Goal: Use online tool/utility: Use online tool/utility

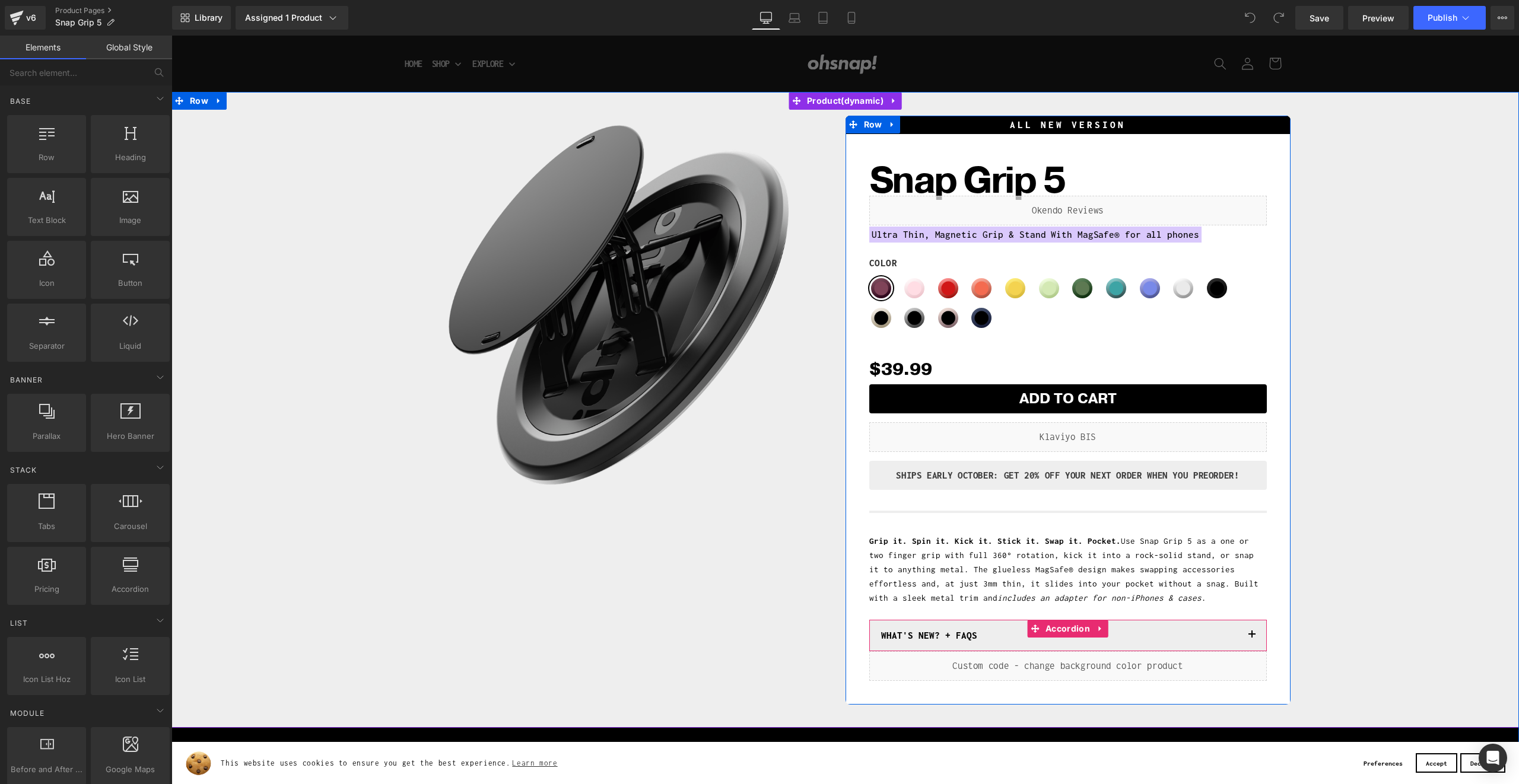
click at [1252, 638] on span "button" at bounding box center [1252, 638] width 0 height 0
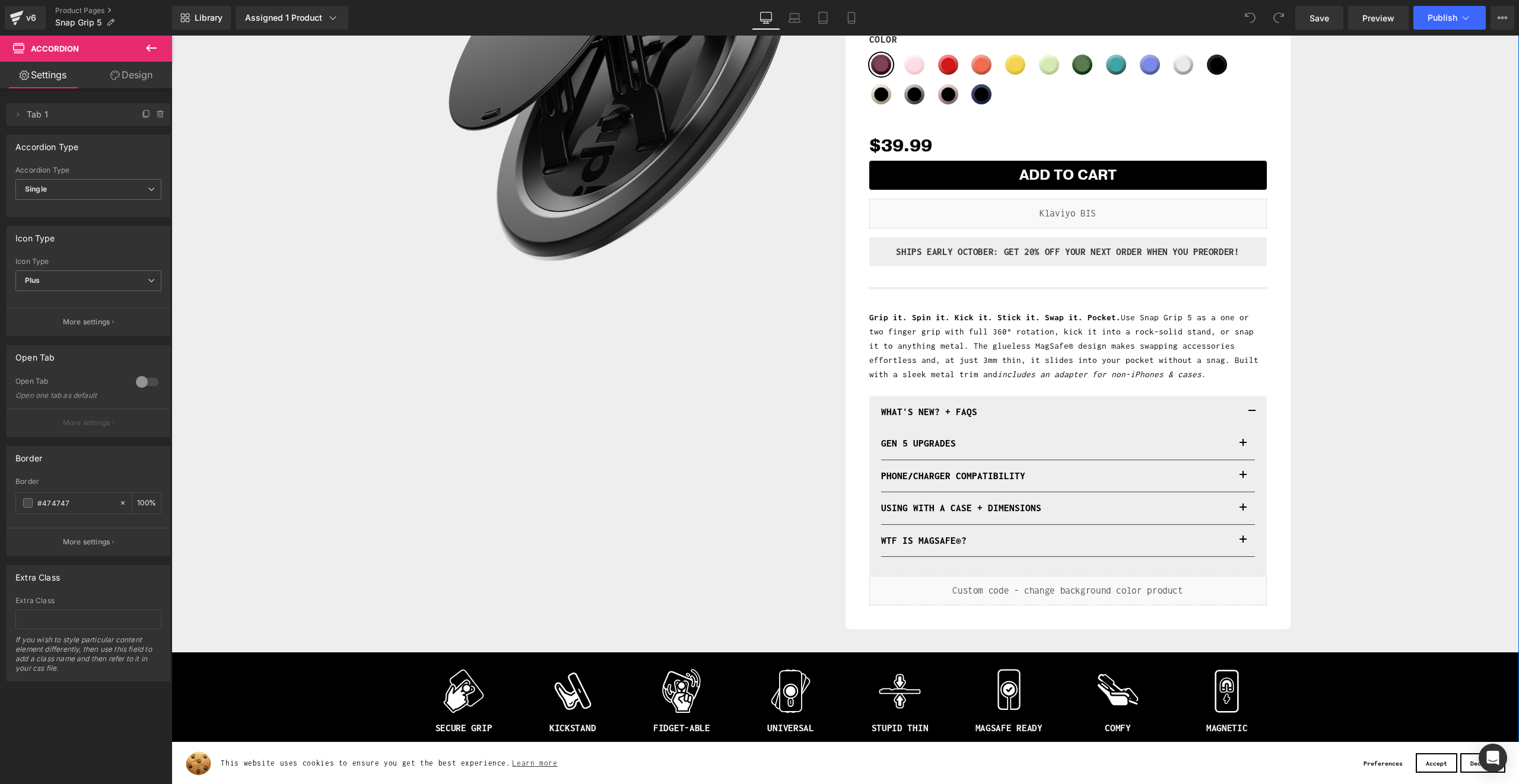
scroll to position [217, 0]
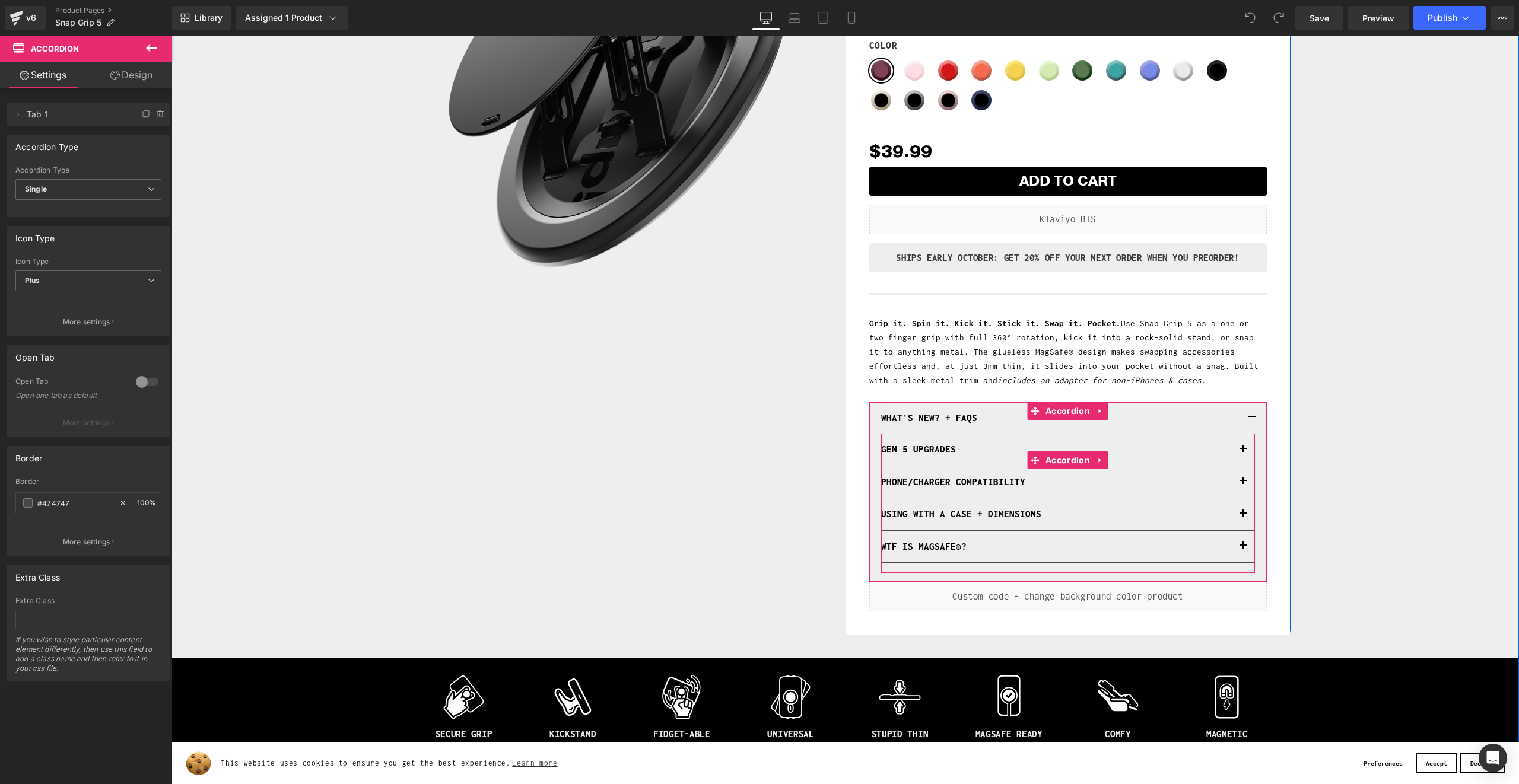
click at [1244, 450] on button "button" at bounding box center [1243, 450] width 24 height 32
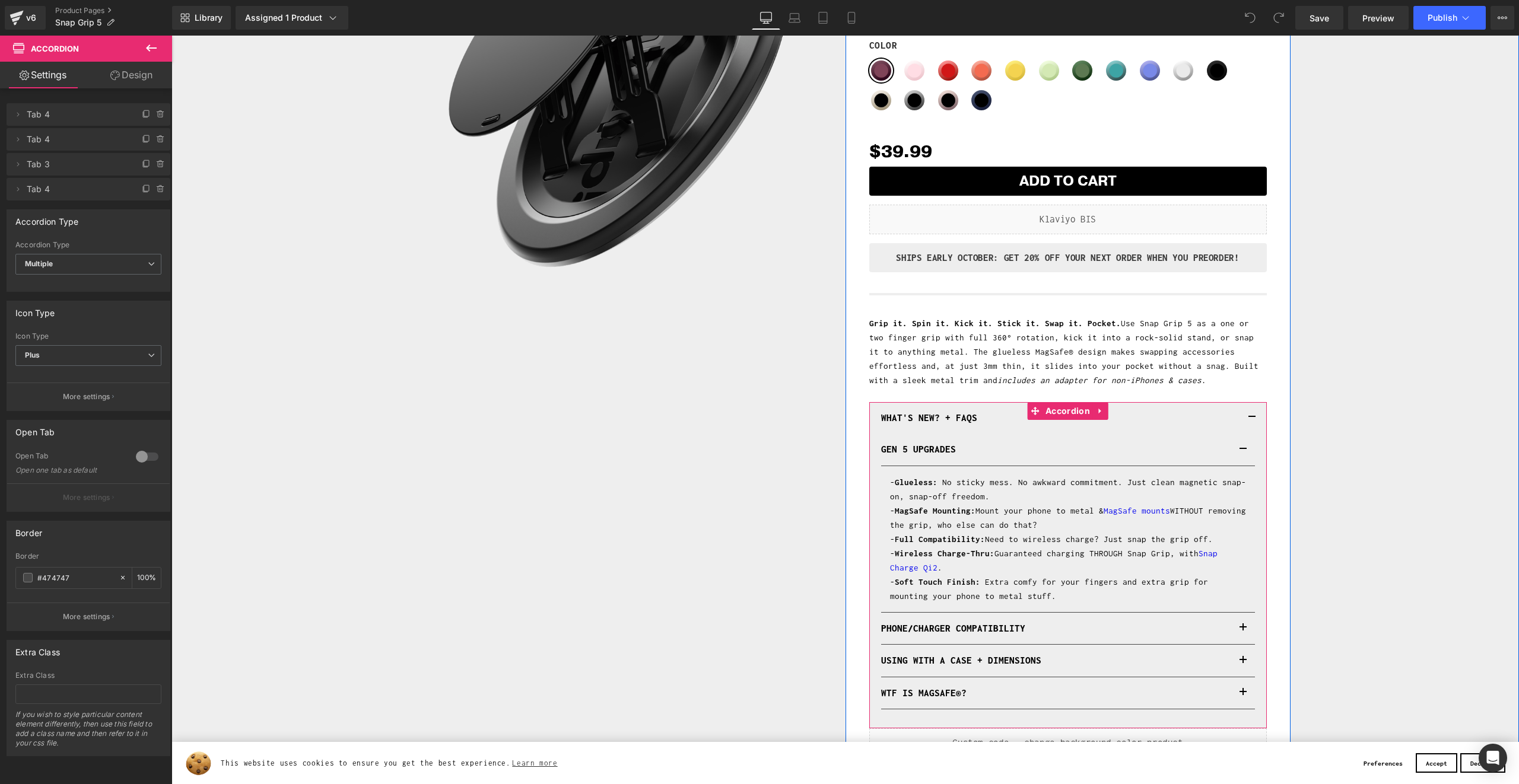
click at [1244, 685] on button "button" at bounding box center [1243, 694] width 24 height 32
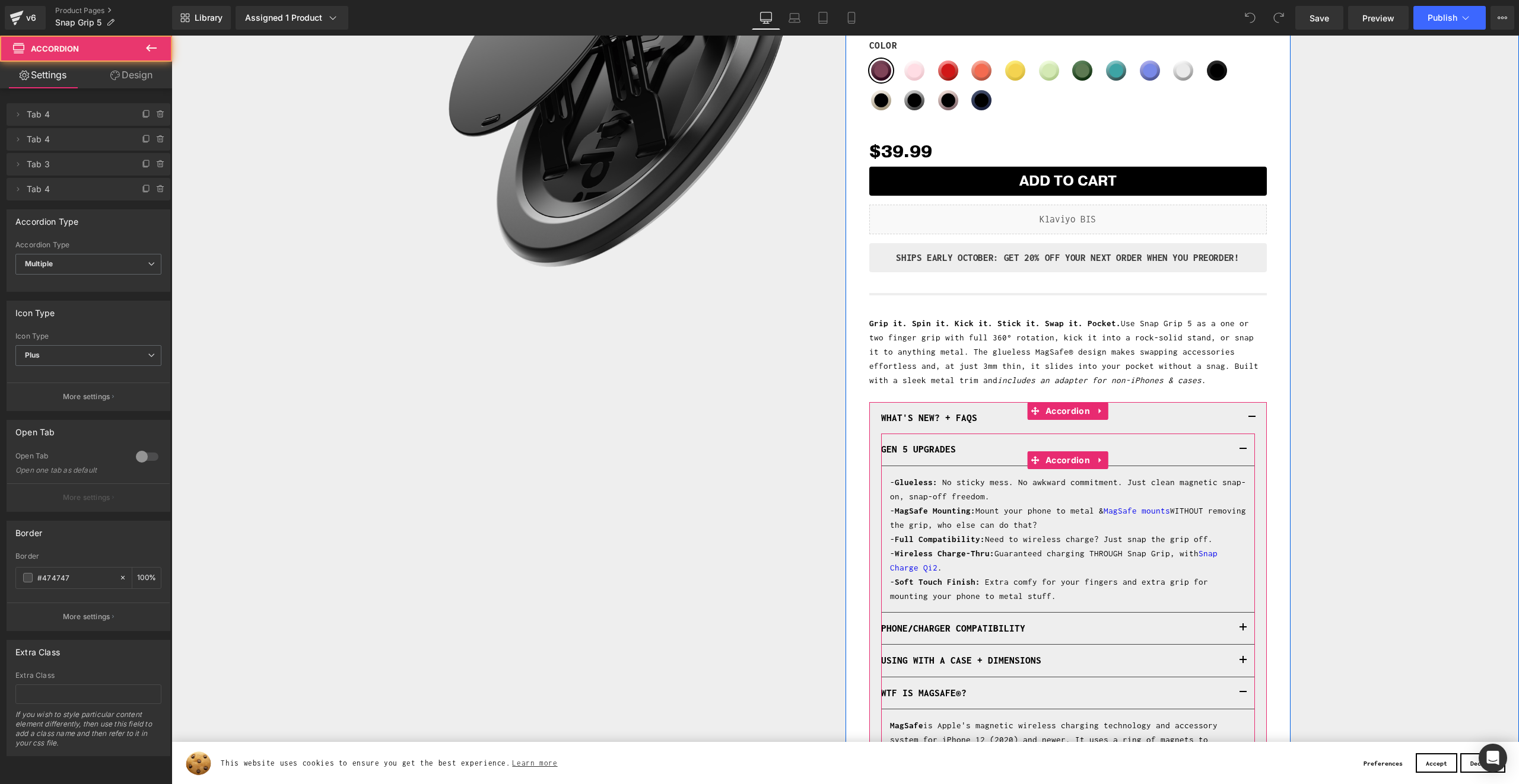
scroll to position [354, 0]
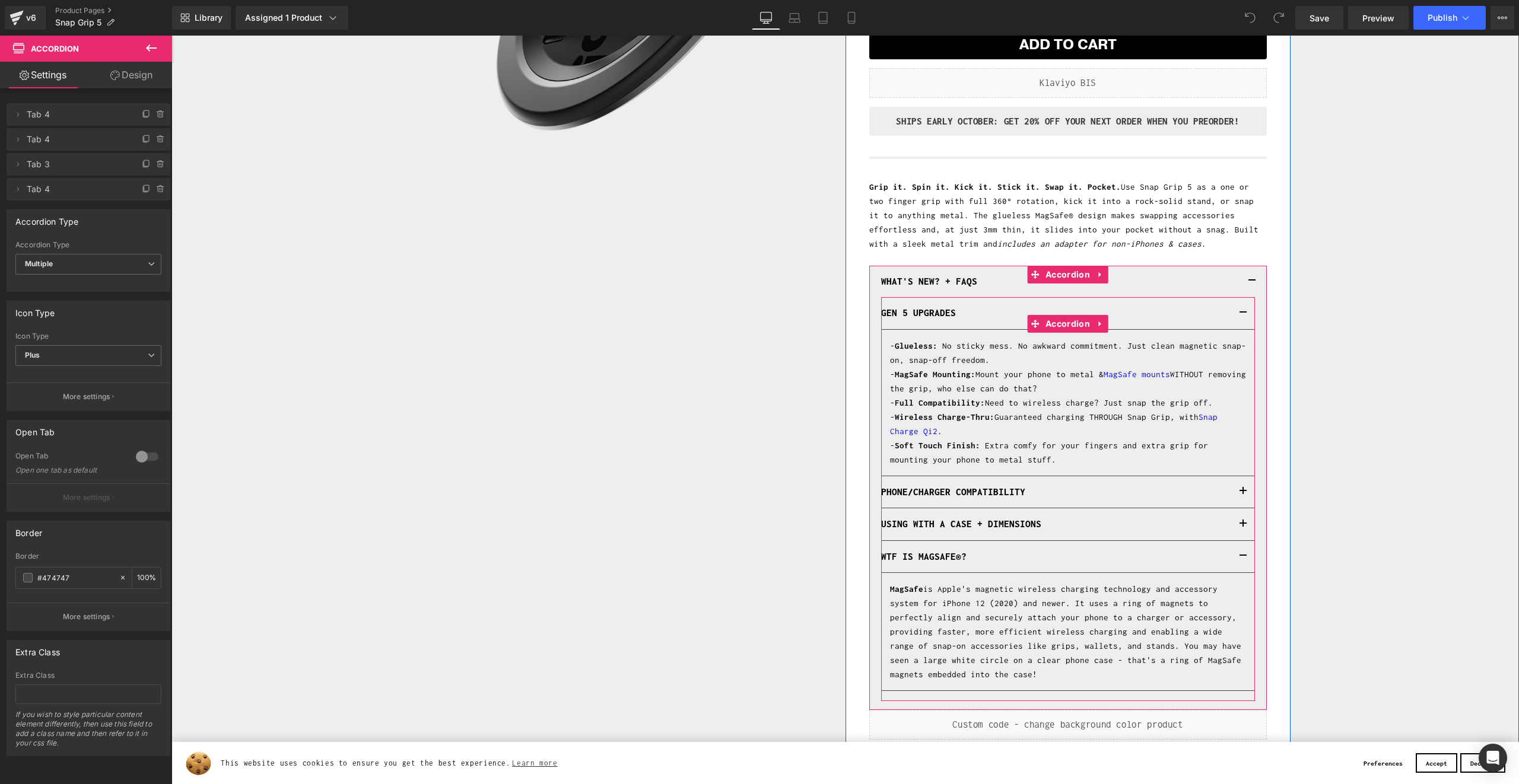
click at [1240, 495] on button "button" at bounding box center [1243, 492] width 24 height 32
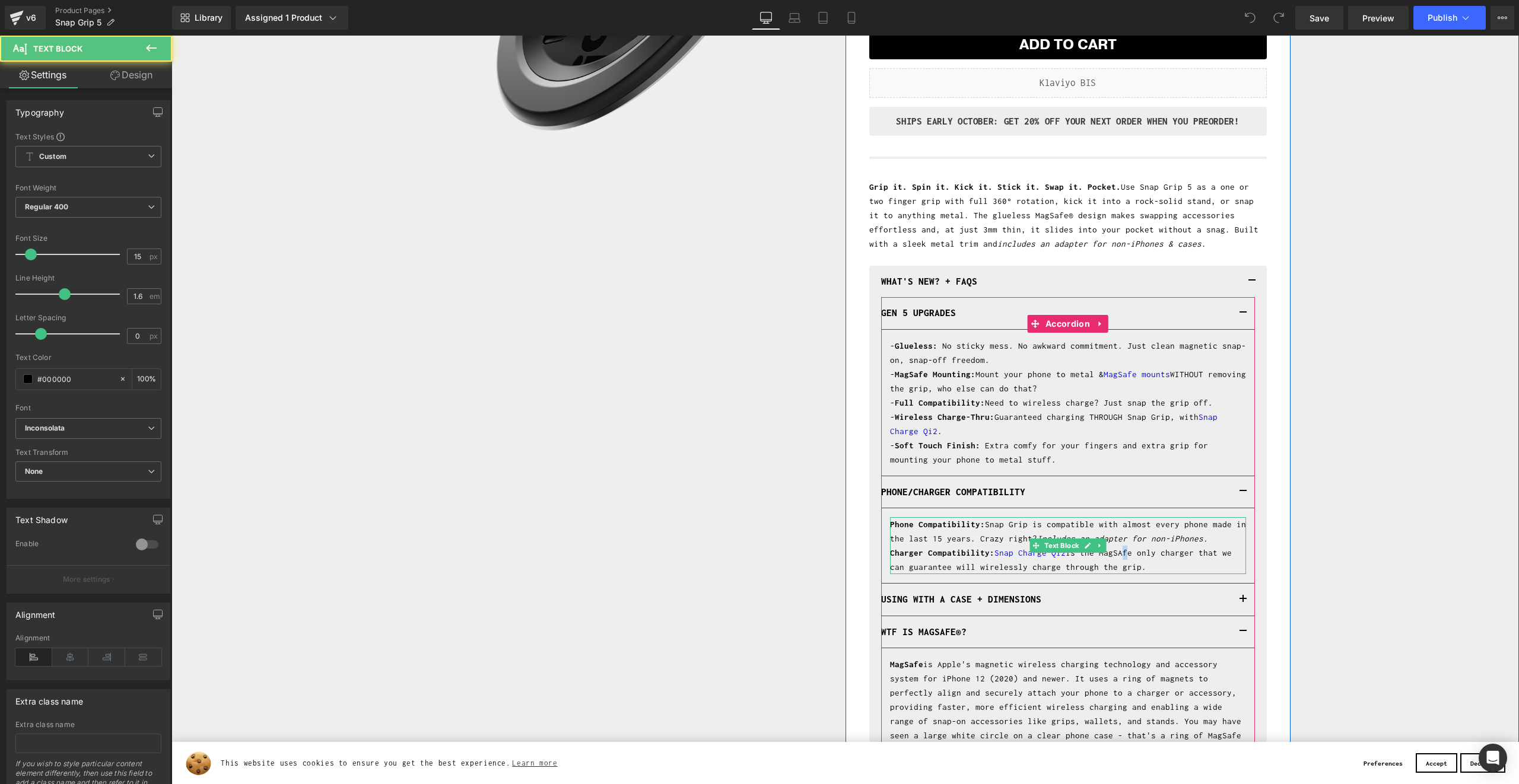
click at [1113, 557] on p "Phone Compatibility: Snap Grip is compatible with almost every phone made in th…" at bounding box center [1068, 545] width 356 height 57
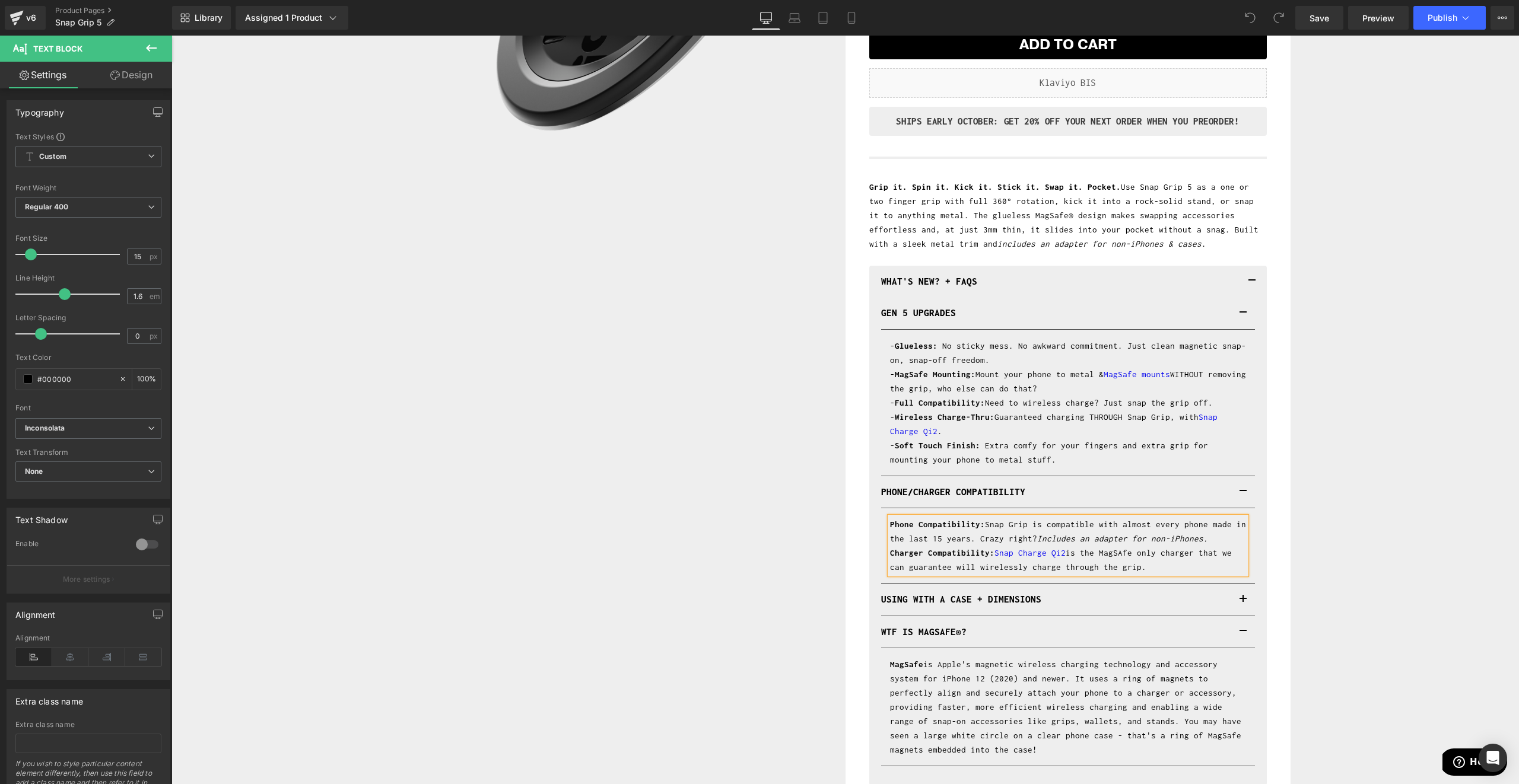
click at [1122, 549] on p "Phone Compatibility: Snap Grip is compatible with almost every phone made in th…" at bounding box center [1068, 545] width 356 height 57
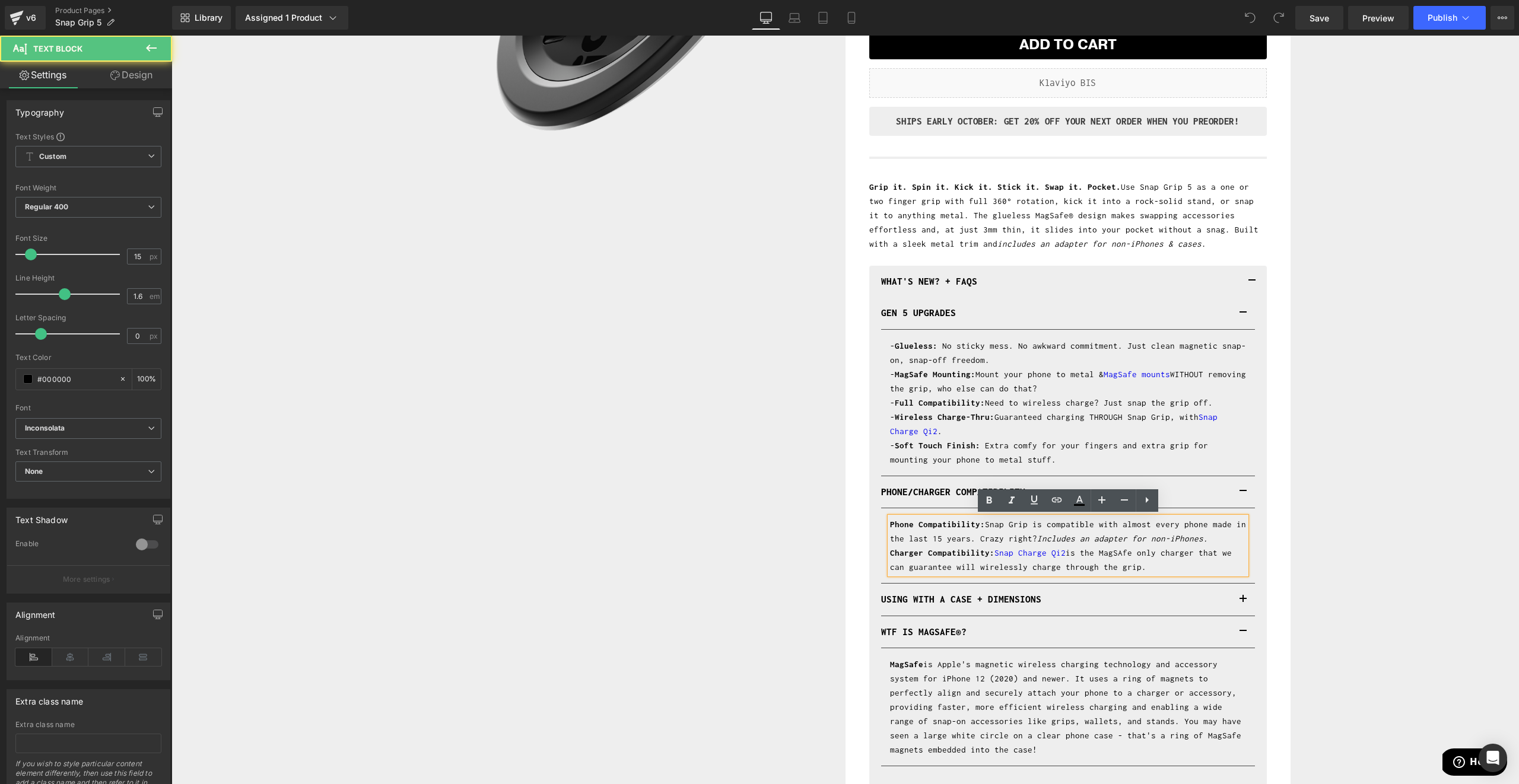
click at [1119, 555] on p "Phone Compatibility: Snap Grip is compatible with almost every phone made in th…" at bounding box center [1068, 545] width 356 height 57
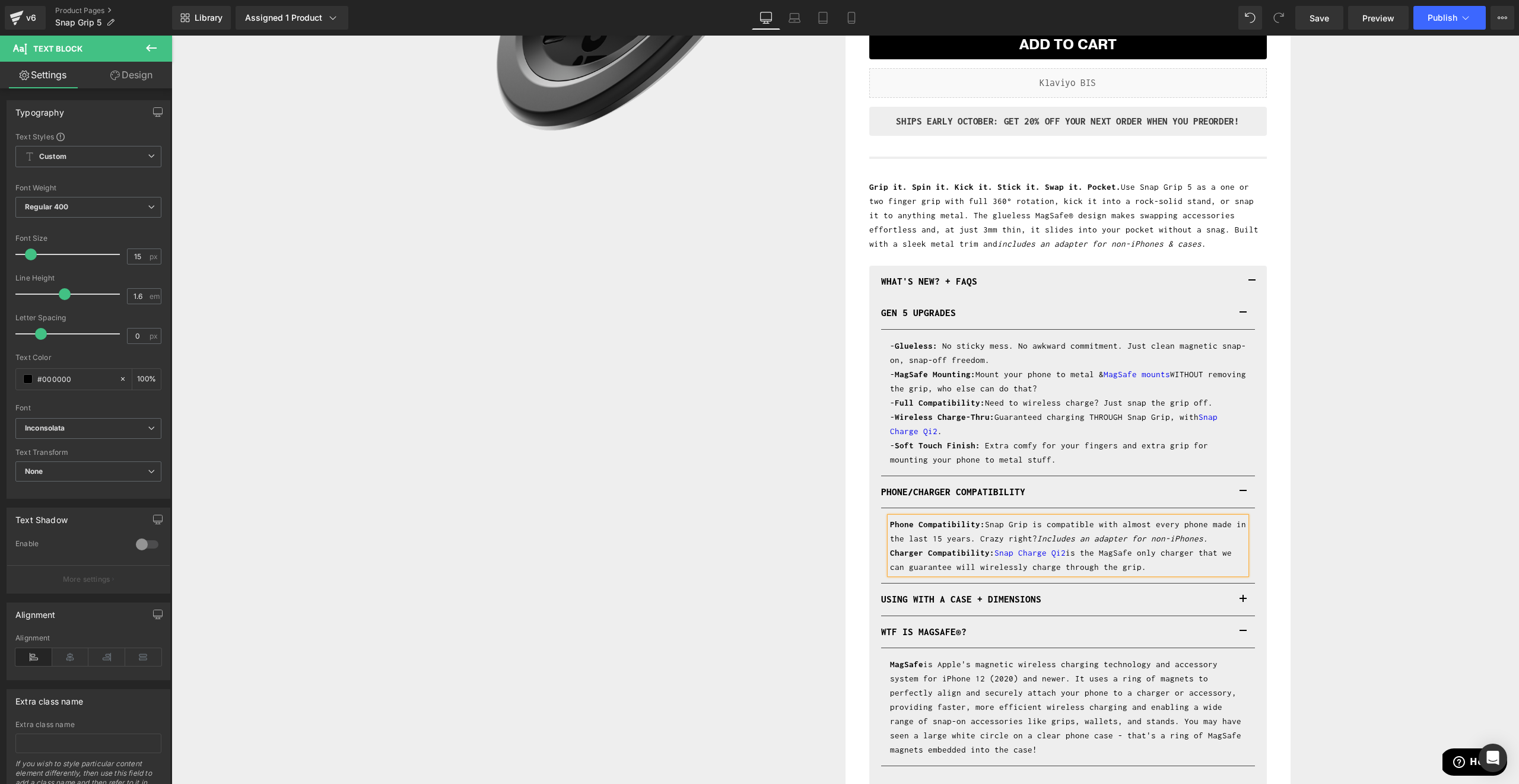
click at [1408, 438] on div "Sale Off (P) Image Row ALL NEW VERSION Heading Snap Grip 5 (P) Title Liquid Ult…" at bounding box center [845, 296] width 1336 height 1083
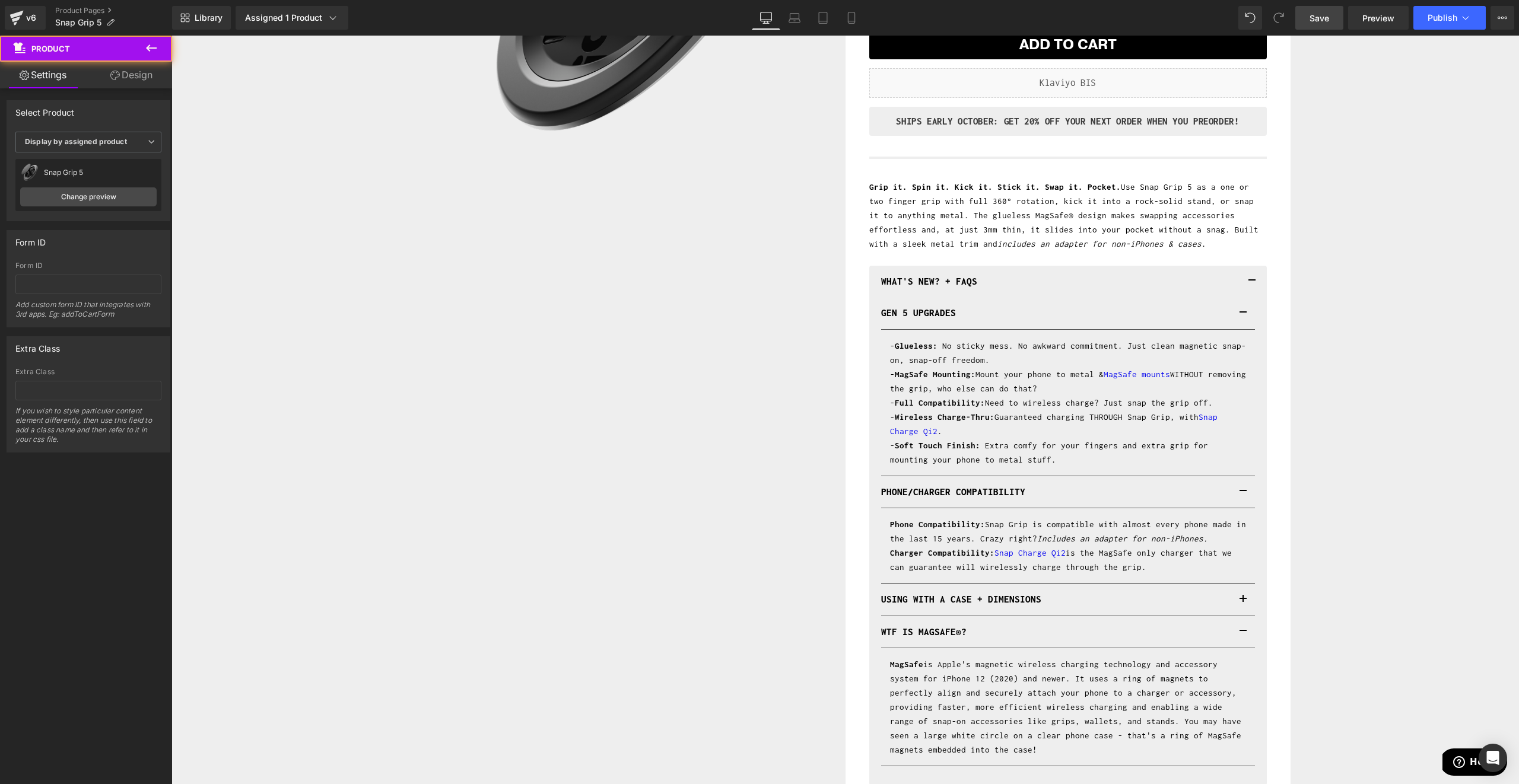
click at [1319, 15] on span "Save" at bounding box center [1319, 18] width 19 height 12
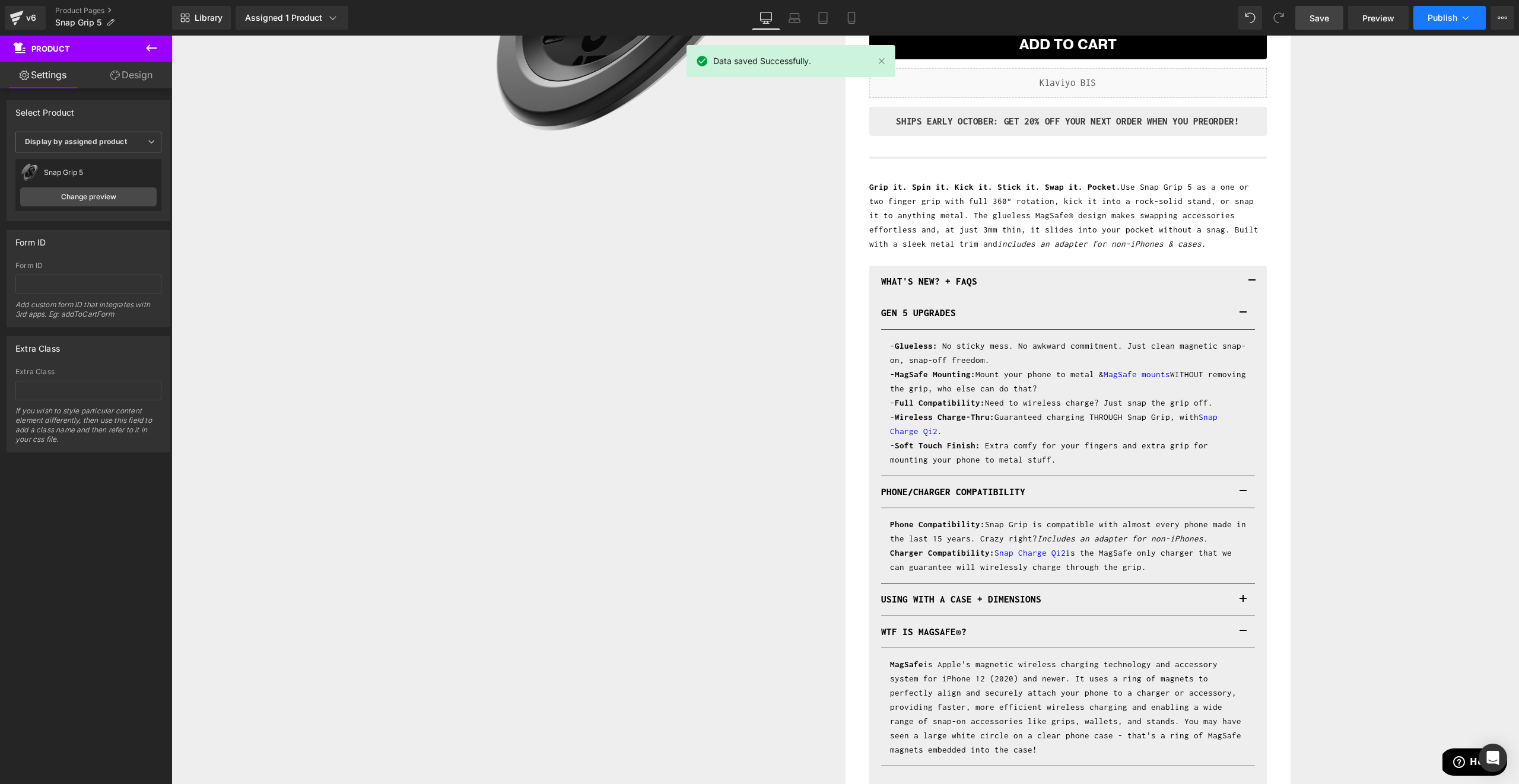
click at [1421, 19] on button "Publish" at bounding box center [1450, 18] width 73 height 24
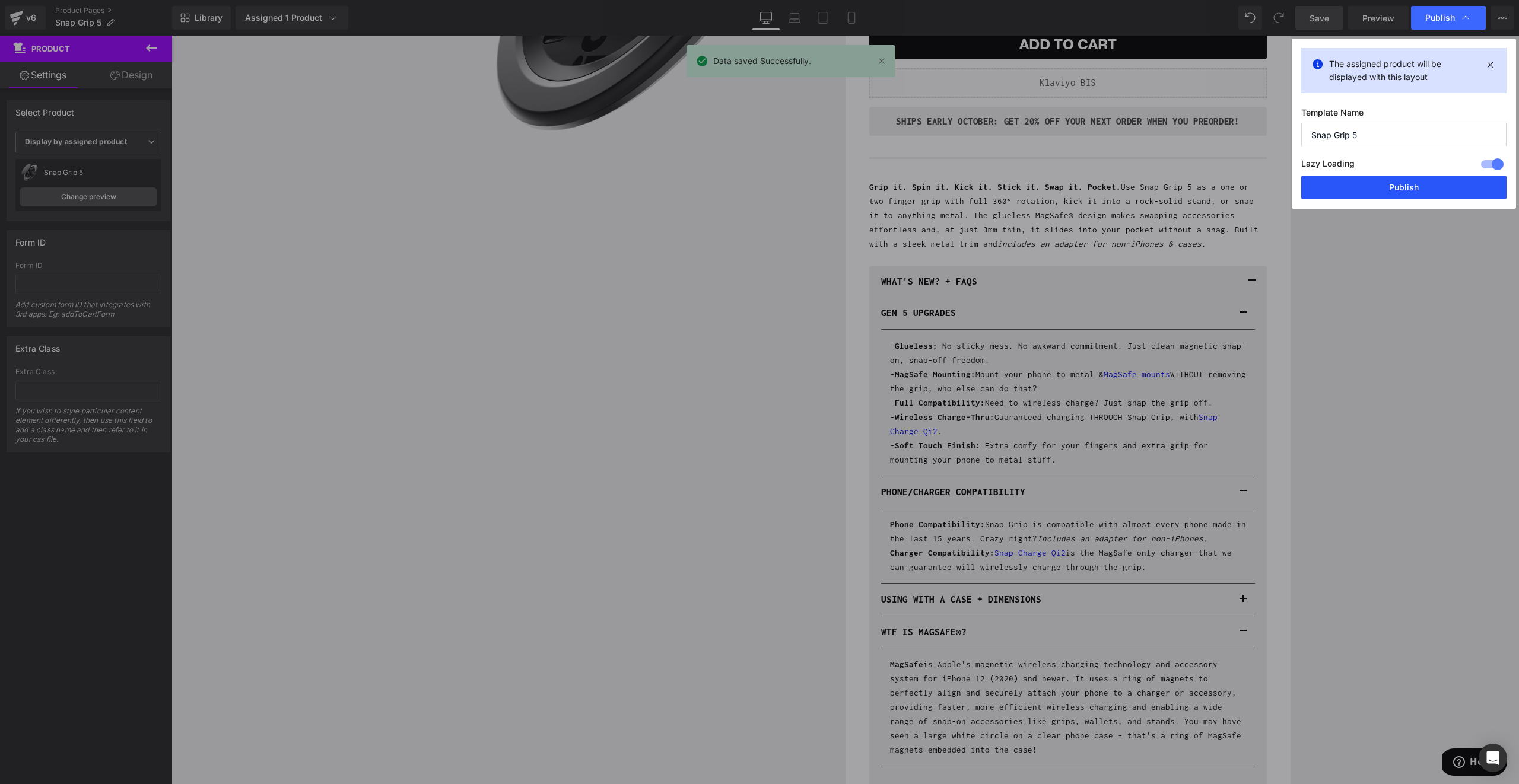
click at [1380, 182] on button "Publish" at bounding box center [1404, 187] width 205 height 24
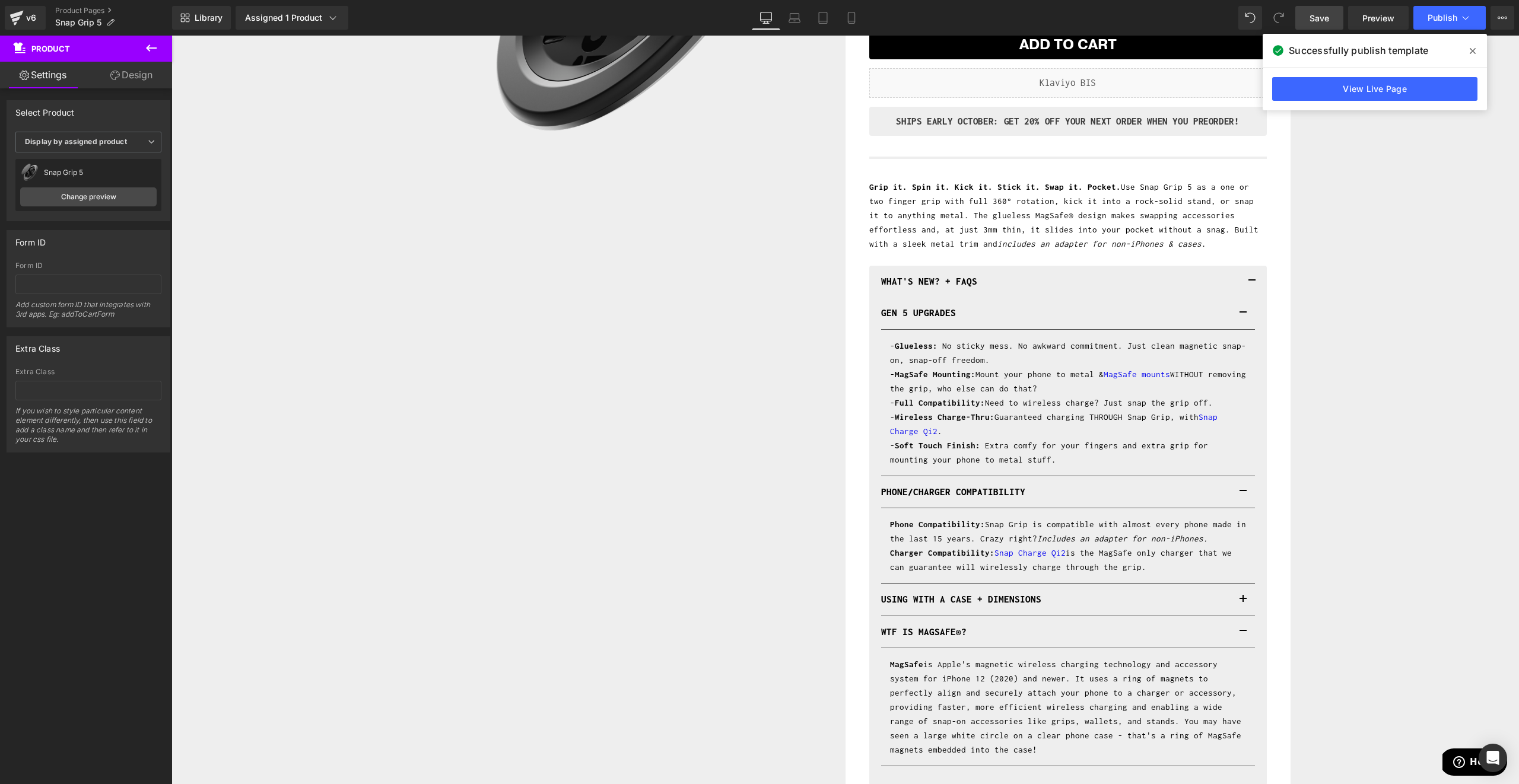
click at [1471, 53] on icon at bounding box center [1473, 51] width 6 height 6
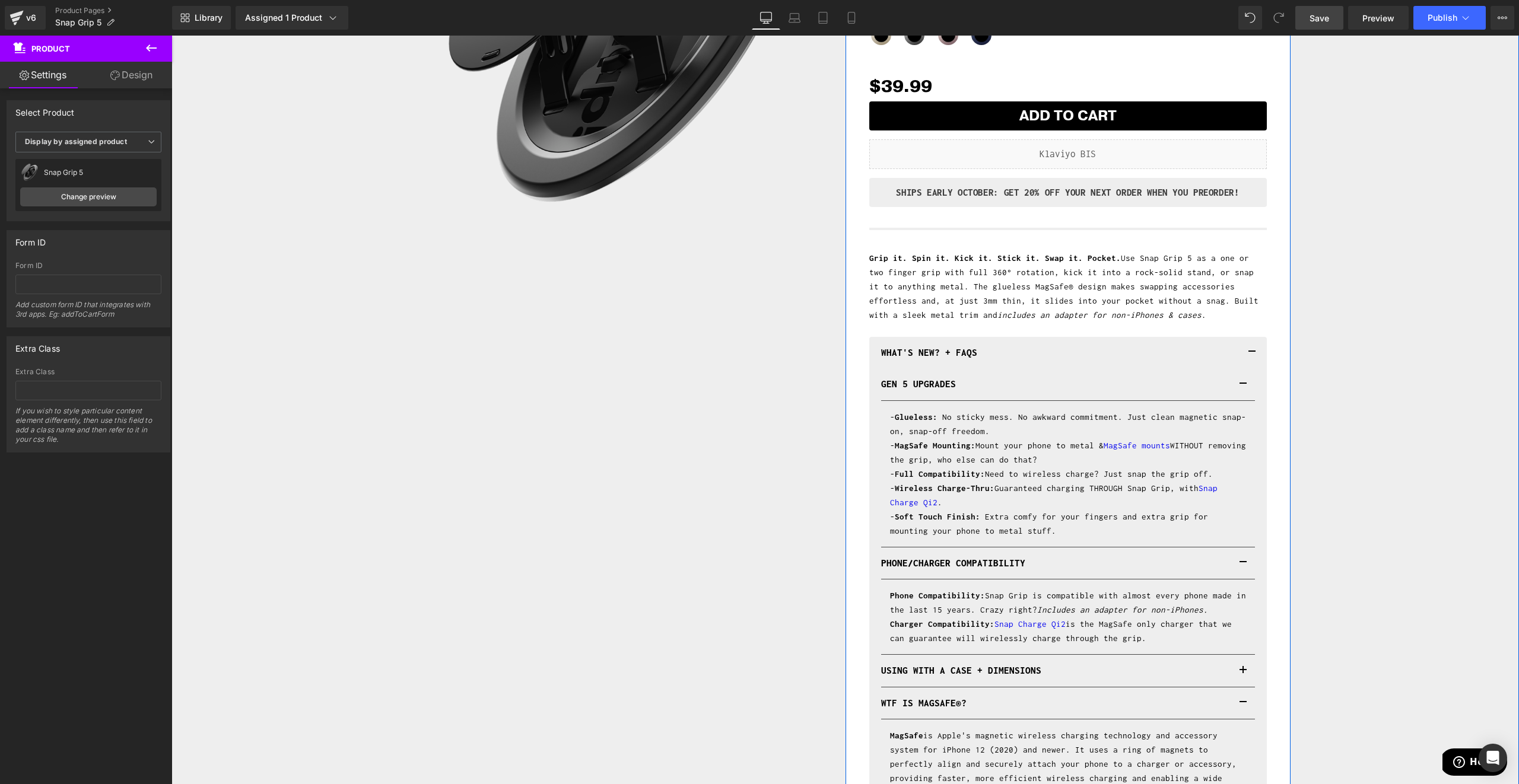
scroll to position [268, 0]
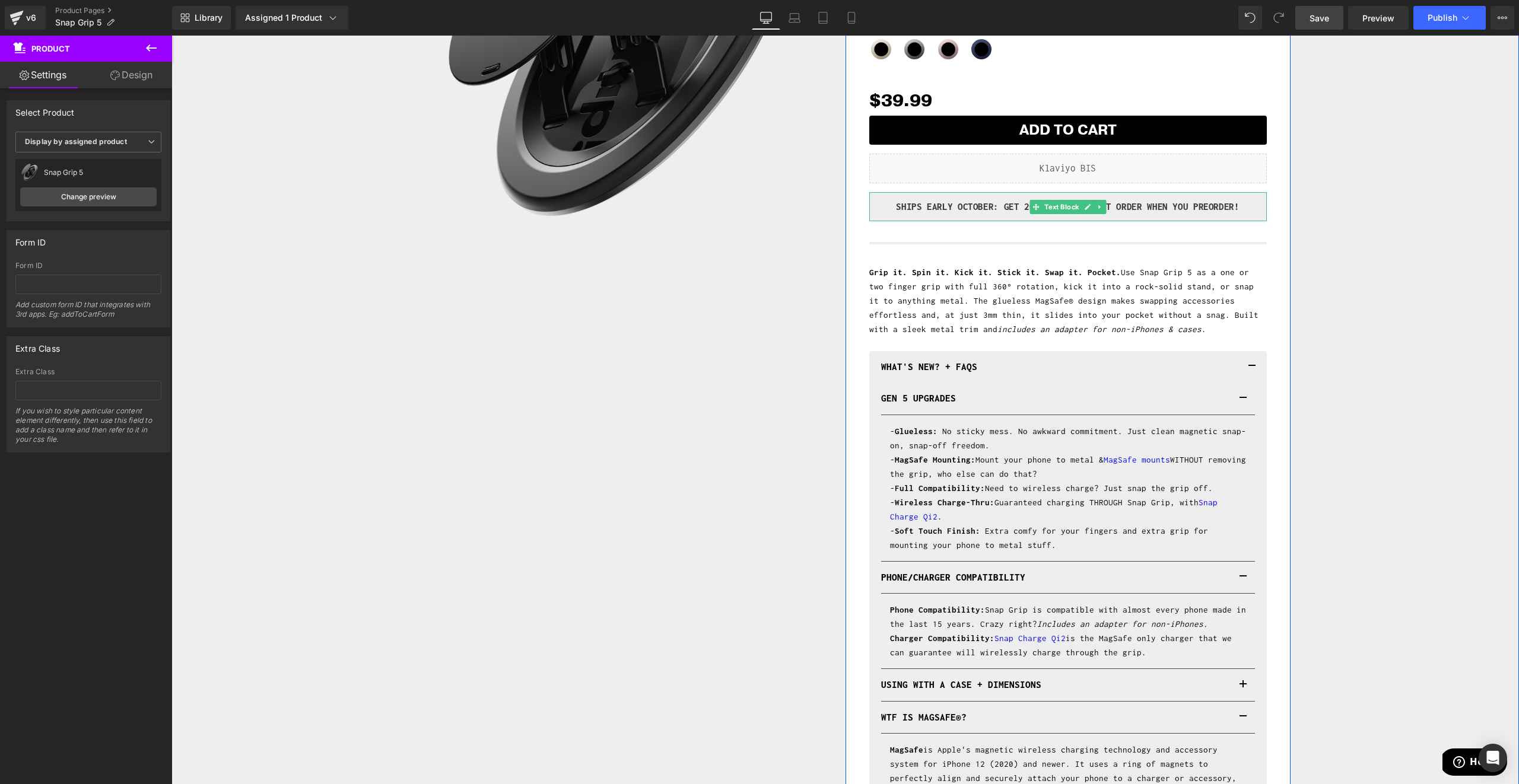
click at [970, 210] on p "SHIPS EARLY OCTOBER: GET 20% Off YOUR NEXT ORDER WHEN YOU Preorder!" at bounding box center [1067, 207] width 380 height 18
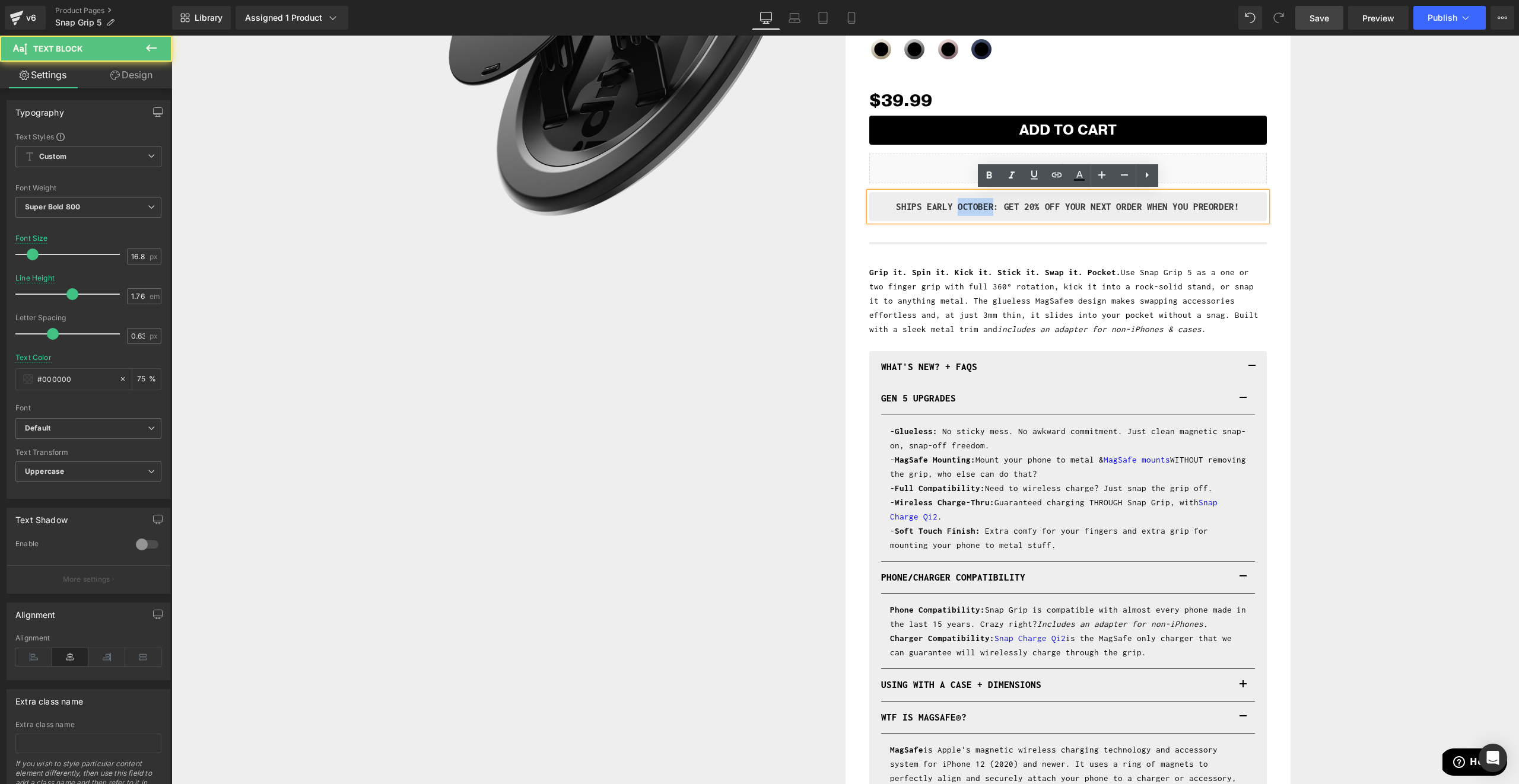
click at [970, 210] on p "SHIPS EARLY OCTOBER: GET 20% Off YOUR NEXT ORDER WHEN YOU Preorder!" at bounding box center [1067, 207] width 380 height 18
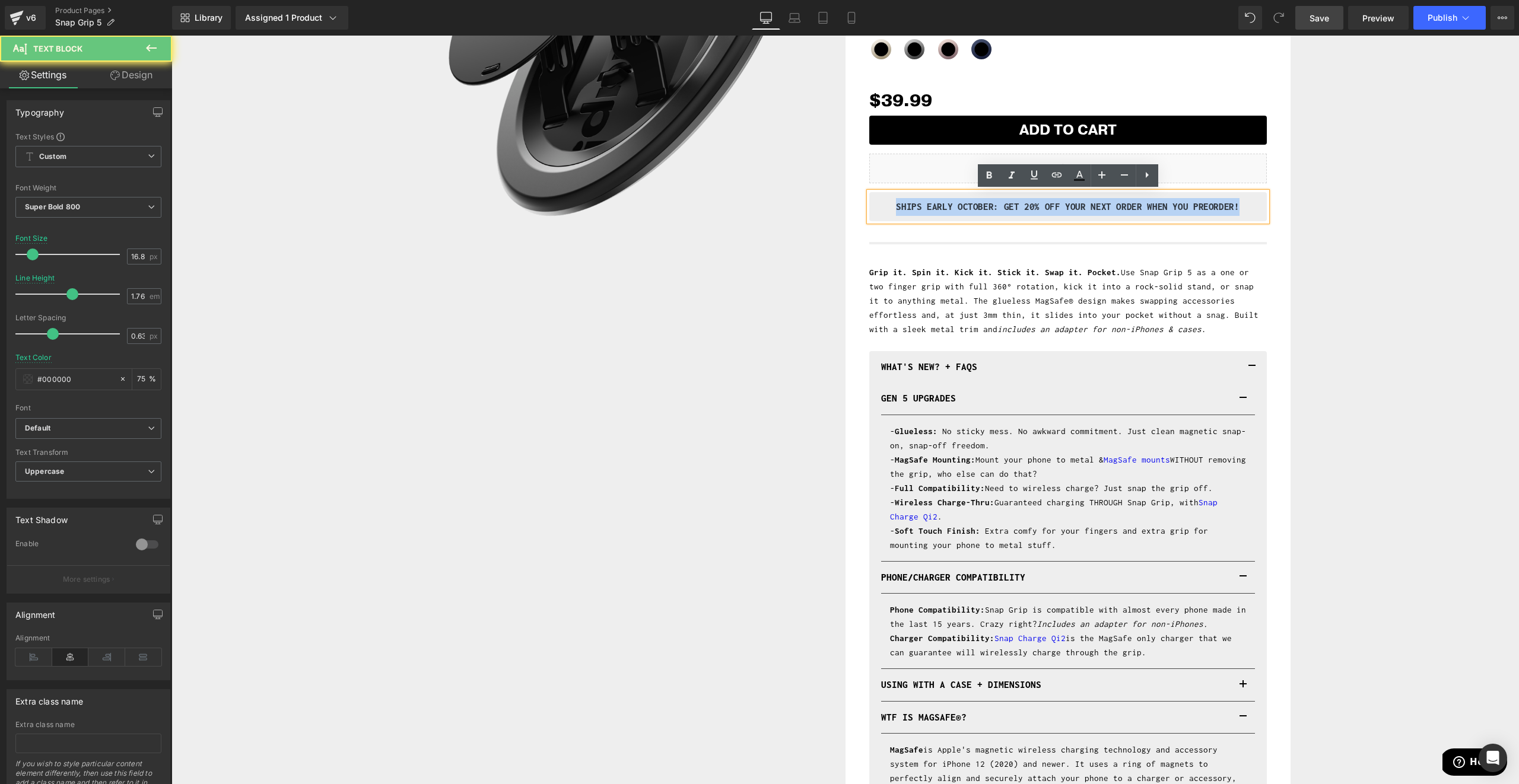
click at [970, 210] on p "SHIPS EARLY OCTOBER: GET 20% Off YOUR NEXT ORDER WHEN YOU Preorder!" at bounding box center [1067, 207] width 380 height 18
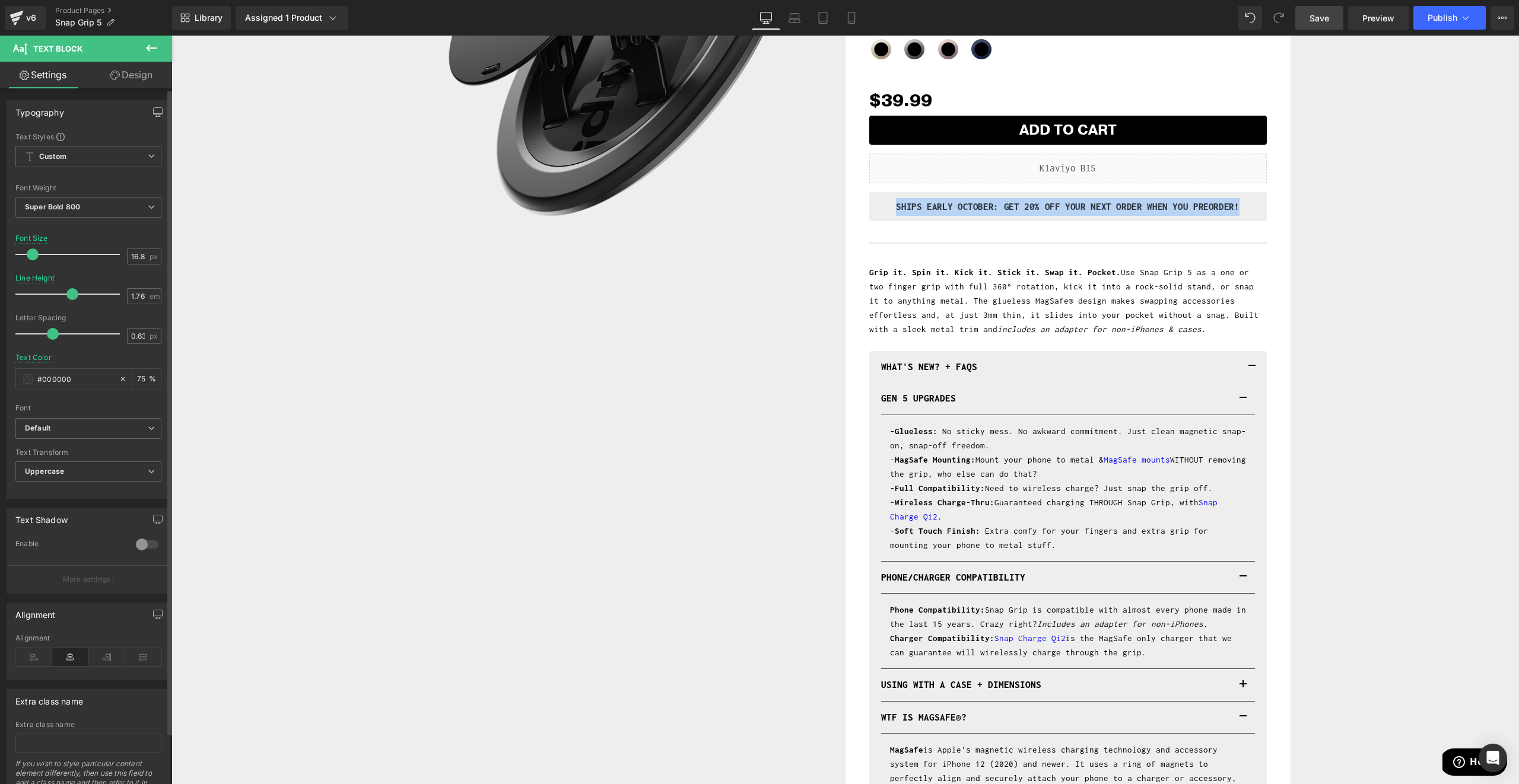
copy p "SHIPS EARLY OCTOBER: GET 20% Off YOUR NEXT ORDER WHEN YOU Preorder!"
click at [1011, 204] on p "SHIPS EARLY OCTOBER: GET 20% Off YOUR NEXT ORDER WHEN YOU Preorder!" at bounding box center [1067, 207] width 380 height 18
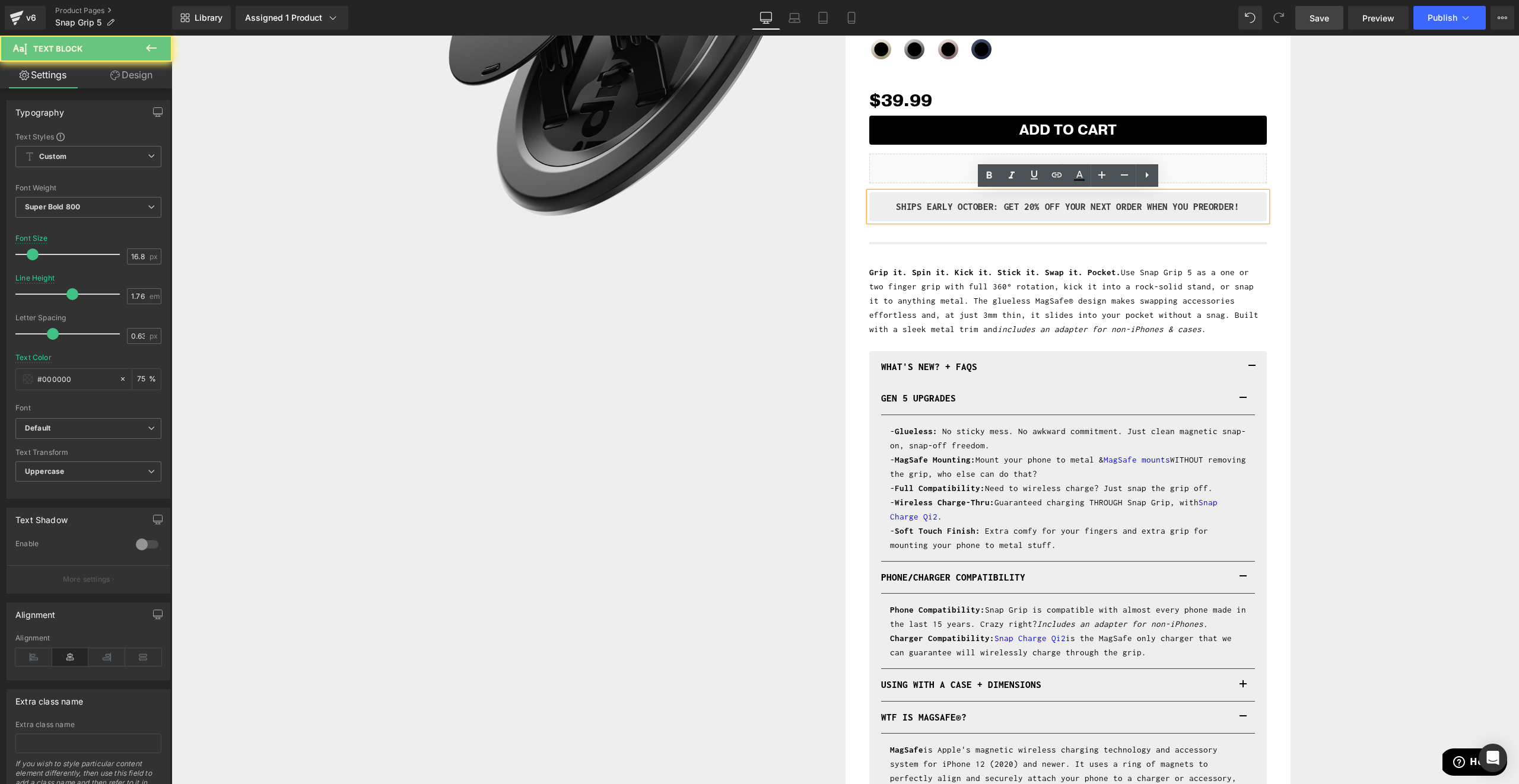
click at [886, 208] on p "SHIPS EARLY OCTOBER: GET 20% Off YOUR NEXT ORDER WHEN YOU Preorder!" at bounding box center [1067, 207] width 380 height 18
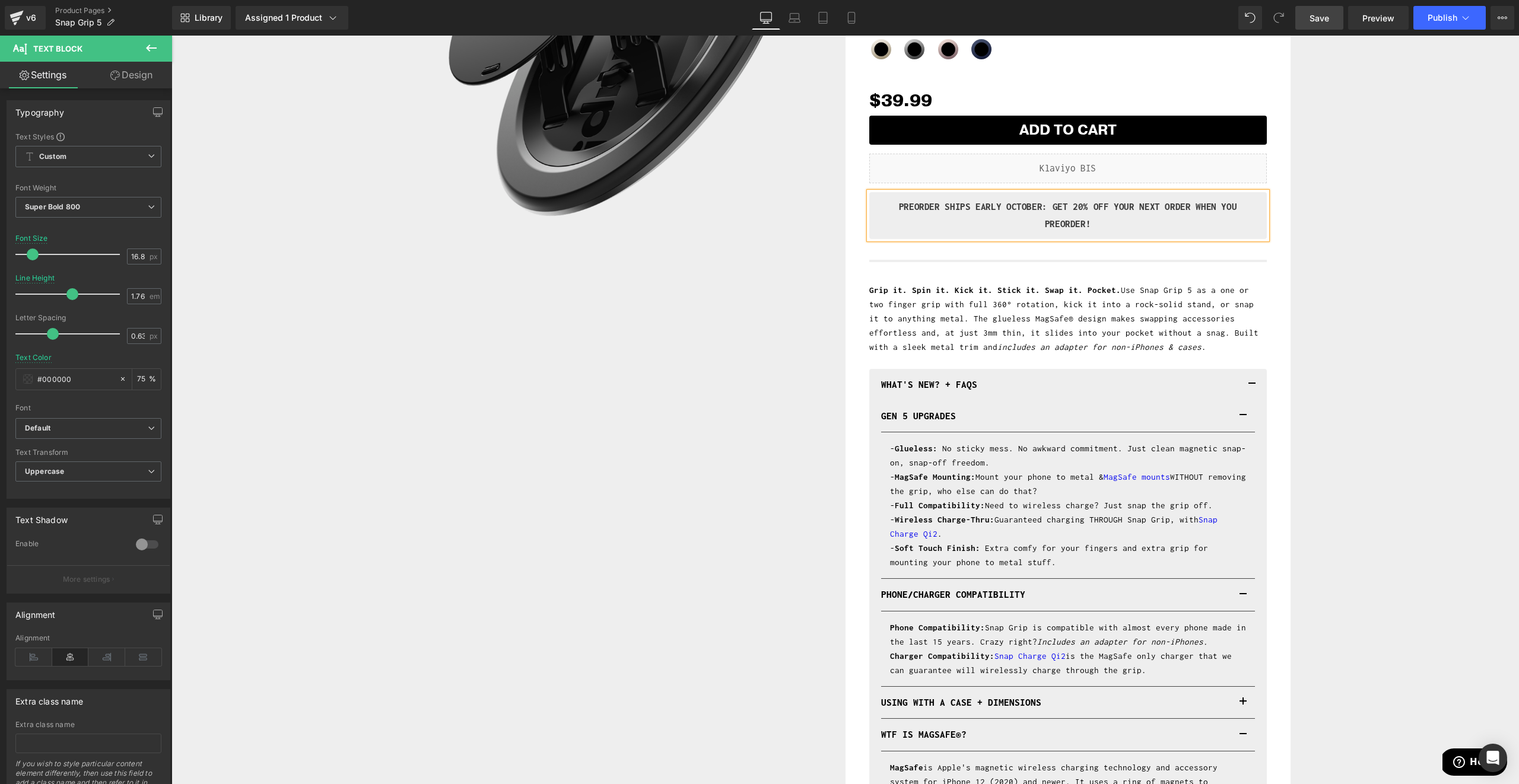
click at [1054, 212] on p "PREORDER SHIPS EARLY OCTOBER: GET 20% Off YOUR NEXT ORDER WHEN YOU Preorder!" at bounding box center [1067, 216] width 380 height 35
click at [935, 204] on p "PREORDER SHIPS EARLY OCTOBER: GET 20% Off YOUR NEXT ORDER WHEN YOU Preorder!" at bounding box center [1067, 216] width 380 height 35
drag, startPoint x: 1045, startPoint y: 207, endPoint x: 1160, endPoint y: 246, distance: 121.4
click at [1160, 246] on div "ALL NEW VERSION Heading Snap Grip 5 (P) Title Liquid Ultra Thin, Magnetic Grip …" at bounding box center [1067, 382] width 397 height 1072
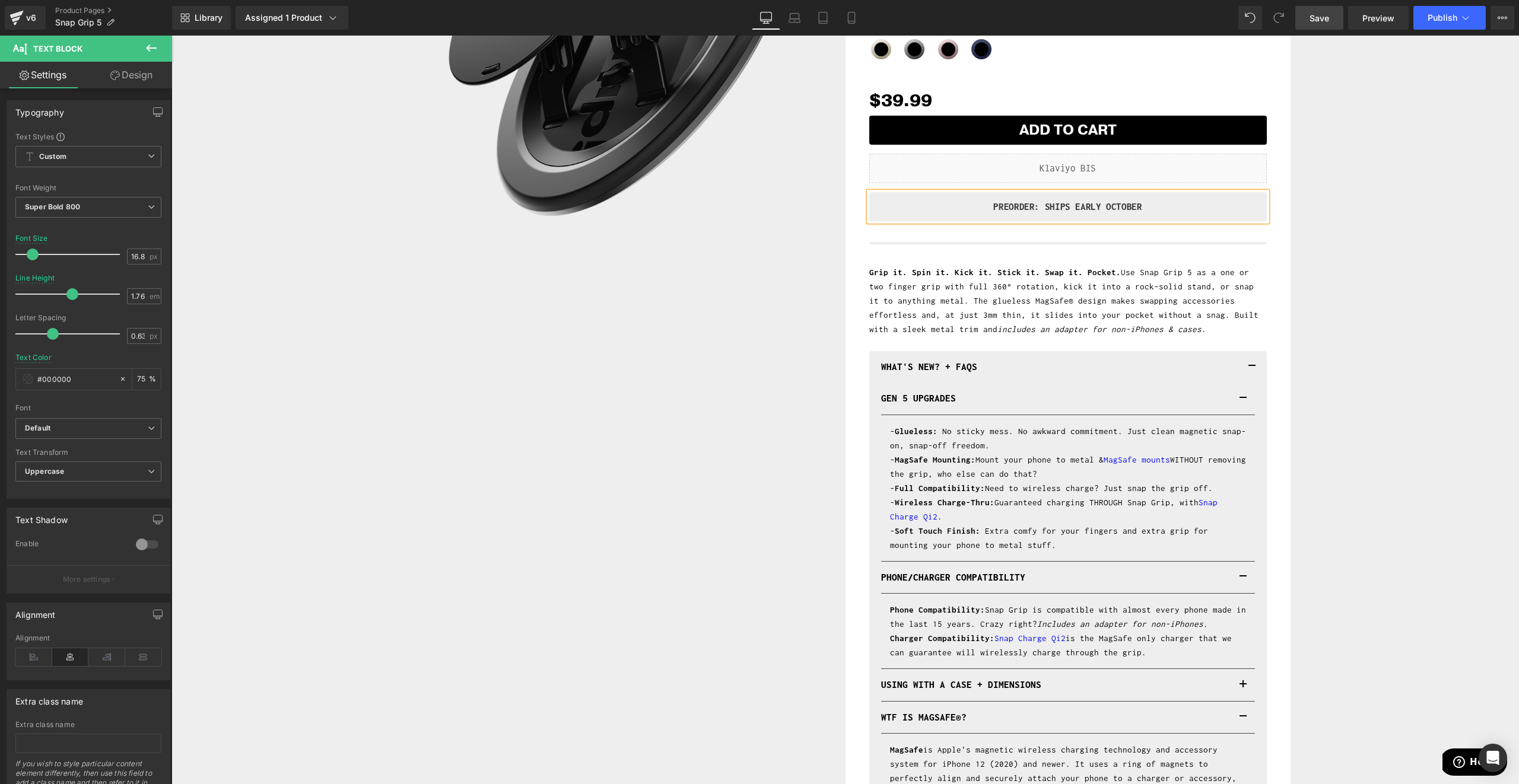
click at [1303, 232] on div "Sale Off (P) Image Row ALL NEW VERSION Heading Snap Grip 5 (P) Title Liquid Ult…" at bounding box center [845, 382] width 1336 height 1083
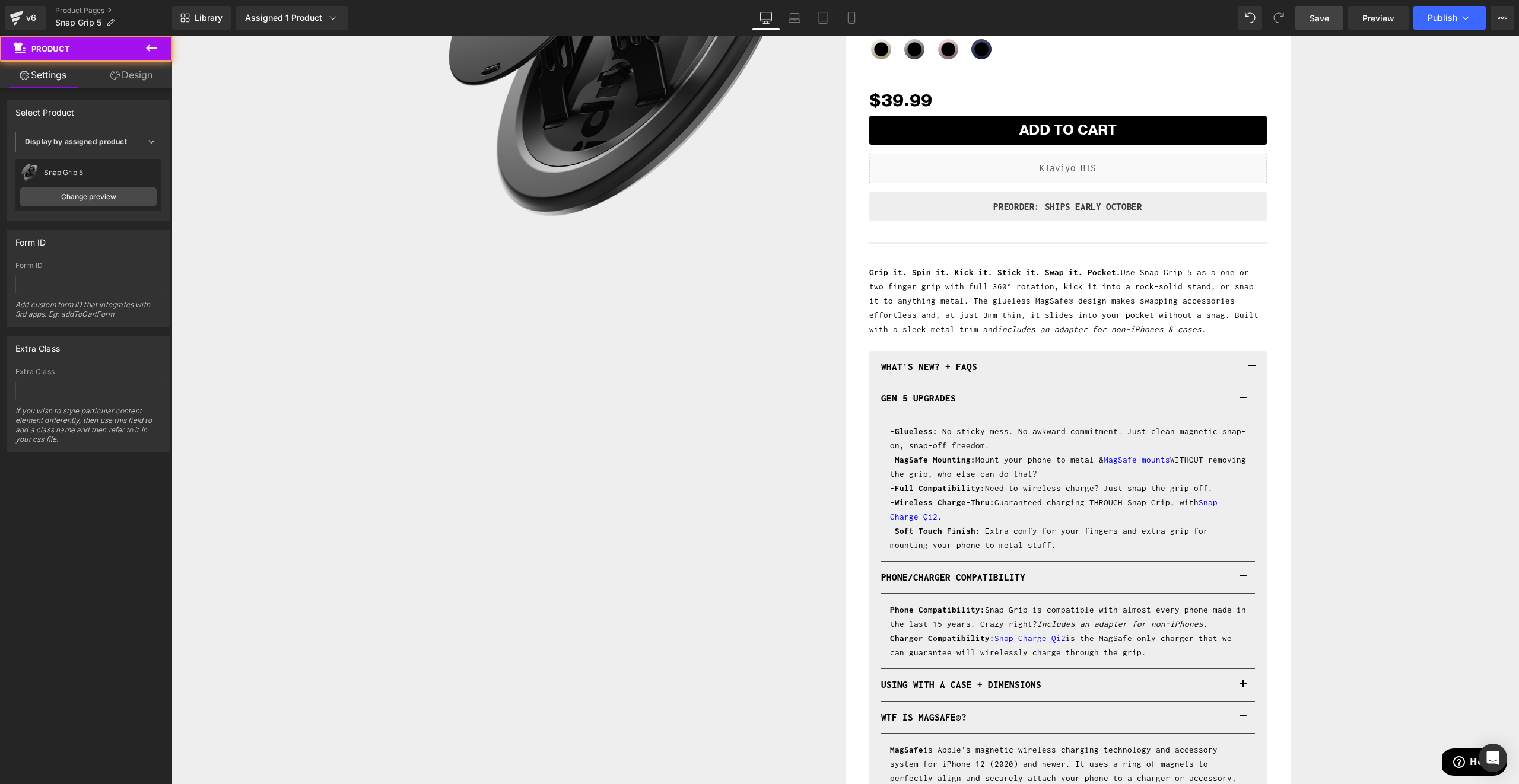
scroll to position [0, 0]
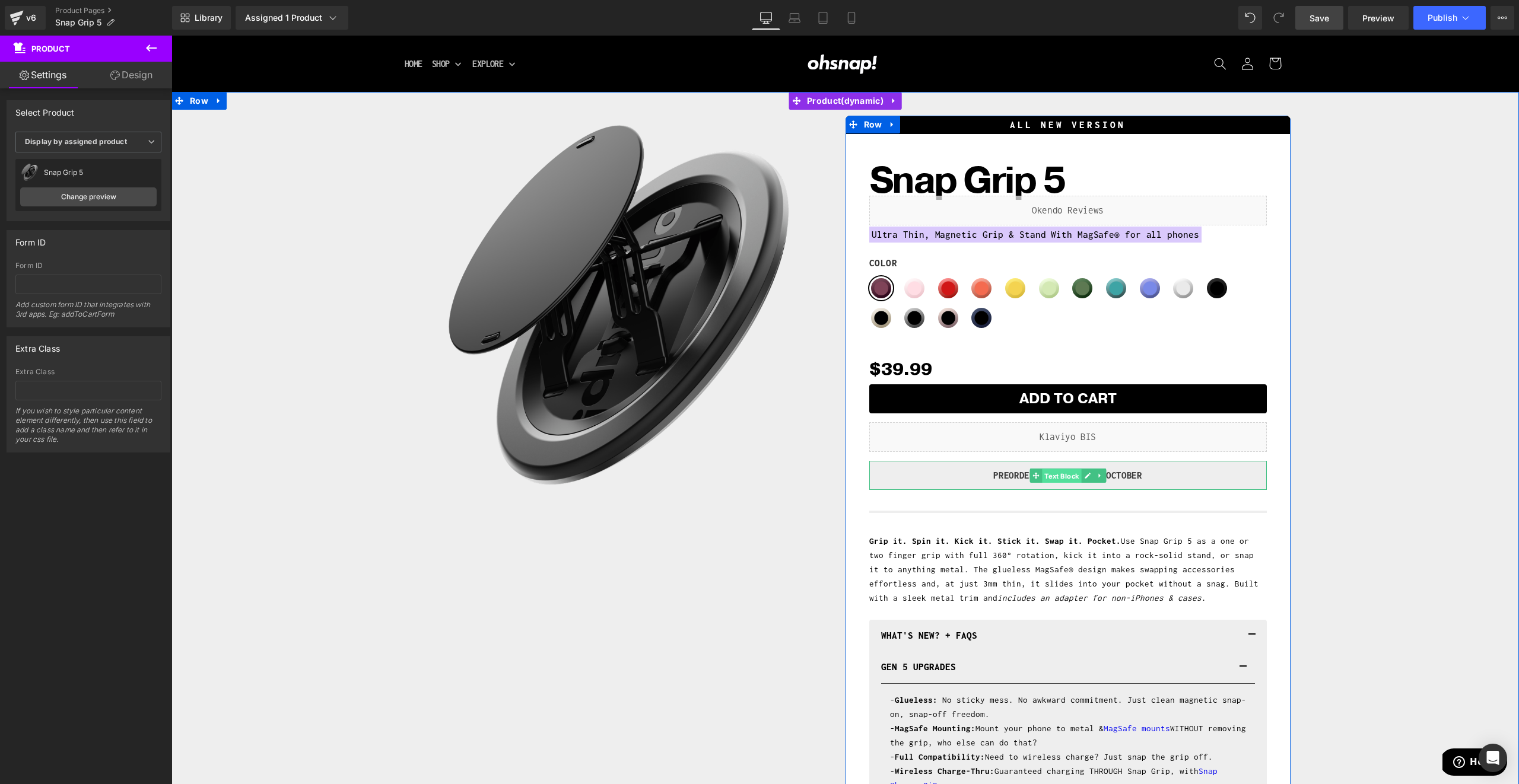
click at [1052, 476] on span "Text Block" at bounding box center [1061, 476] width 39 height 14
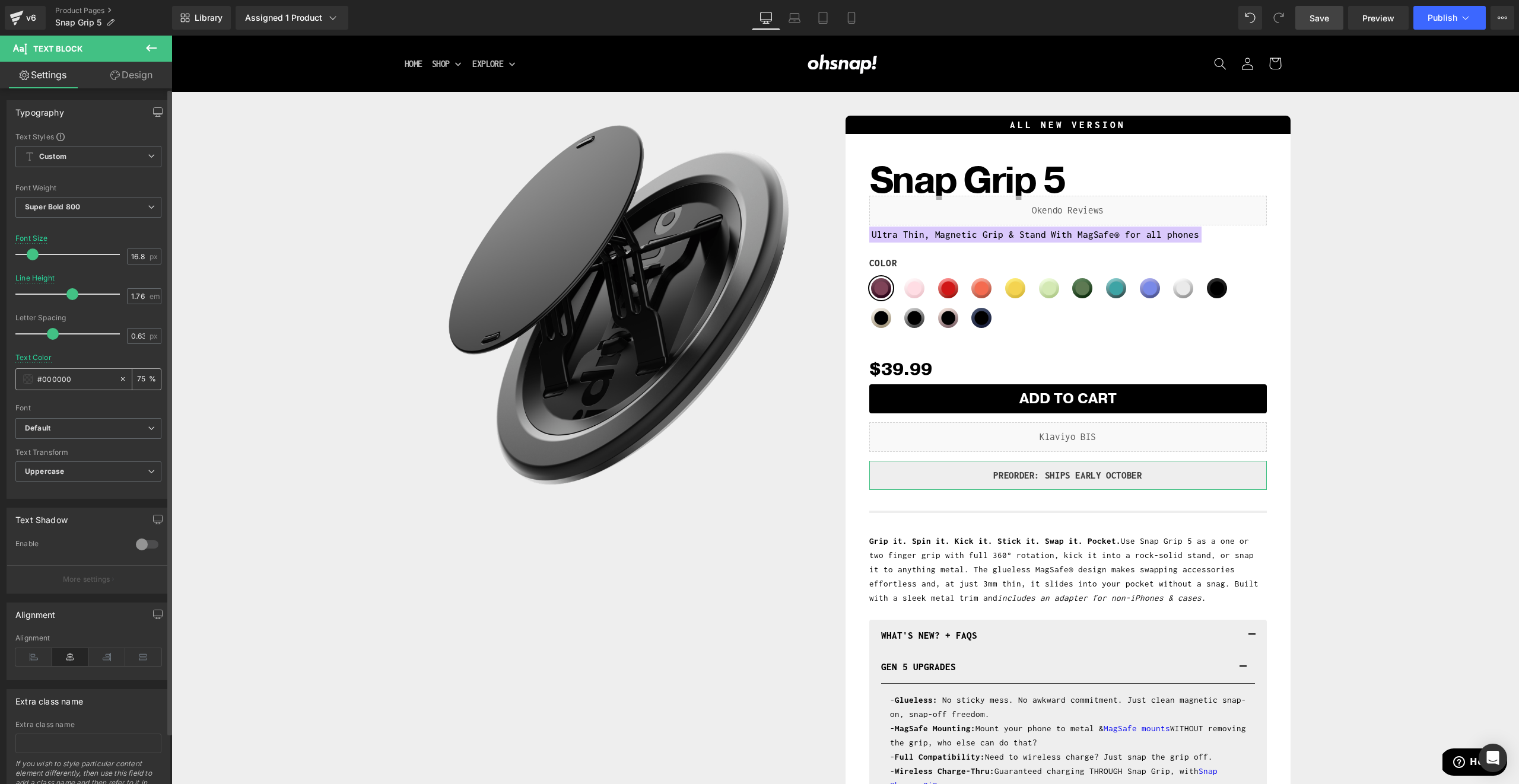
click at [48, 375] on input "#000000" at bounding box center [75, 379] width 76 height 13
click at [30, 380] on span at bounding box center [27, 379] width 10 height 10
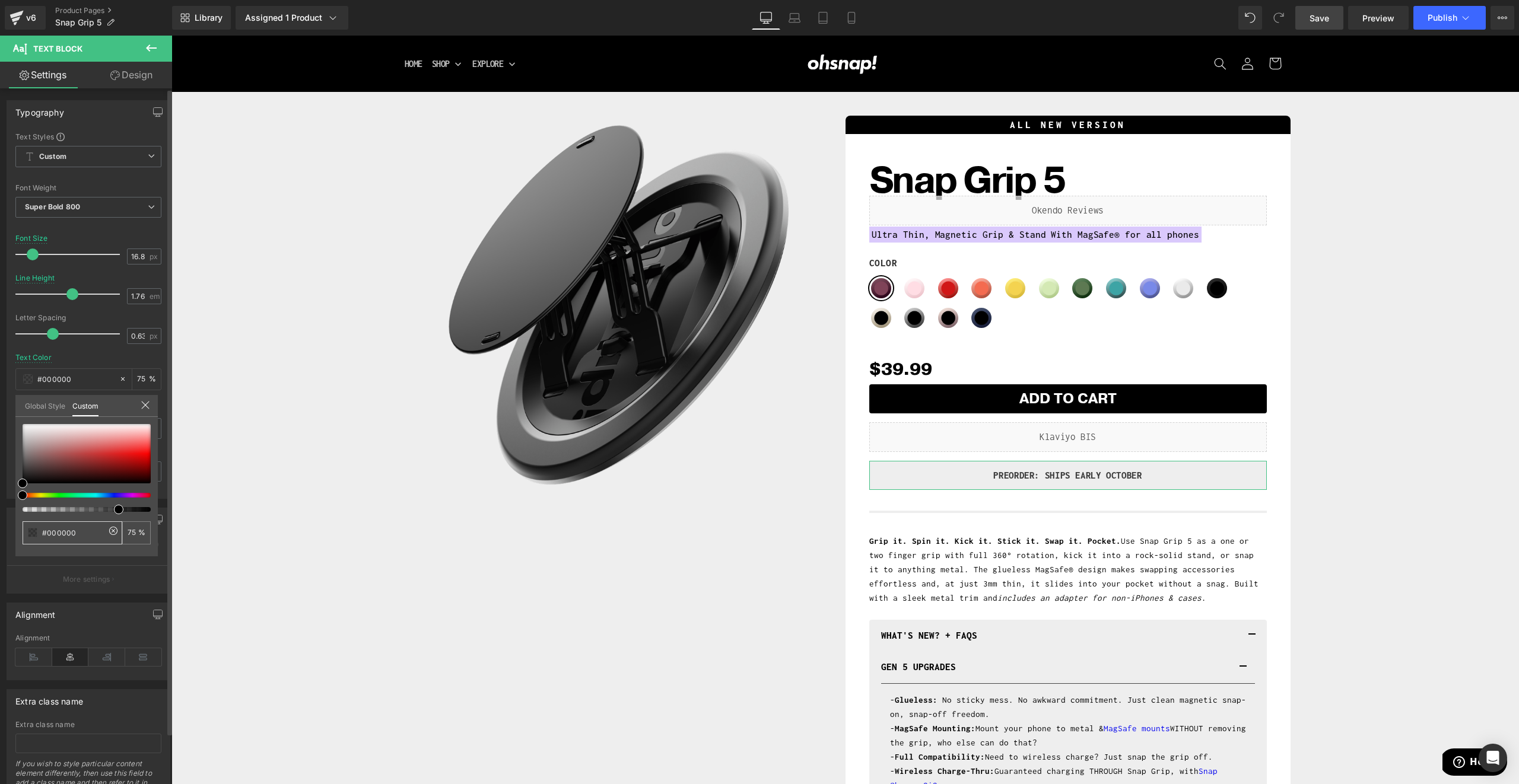
click at [63, 528] on input "#000000" at bounding box center [74, 533] width 63 height 12
click at [63, 527] on input "#000000" at bounding box center [74, 533] width 63 height 12
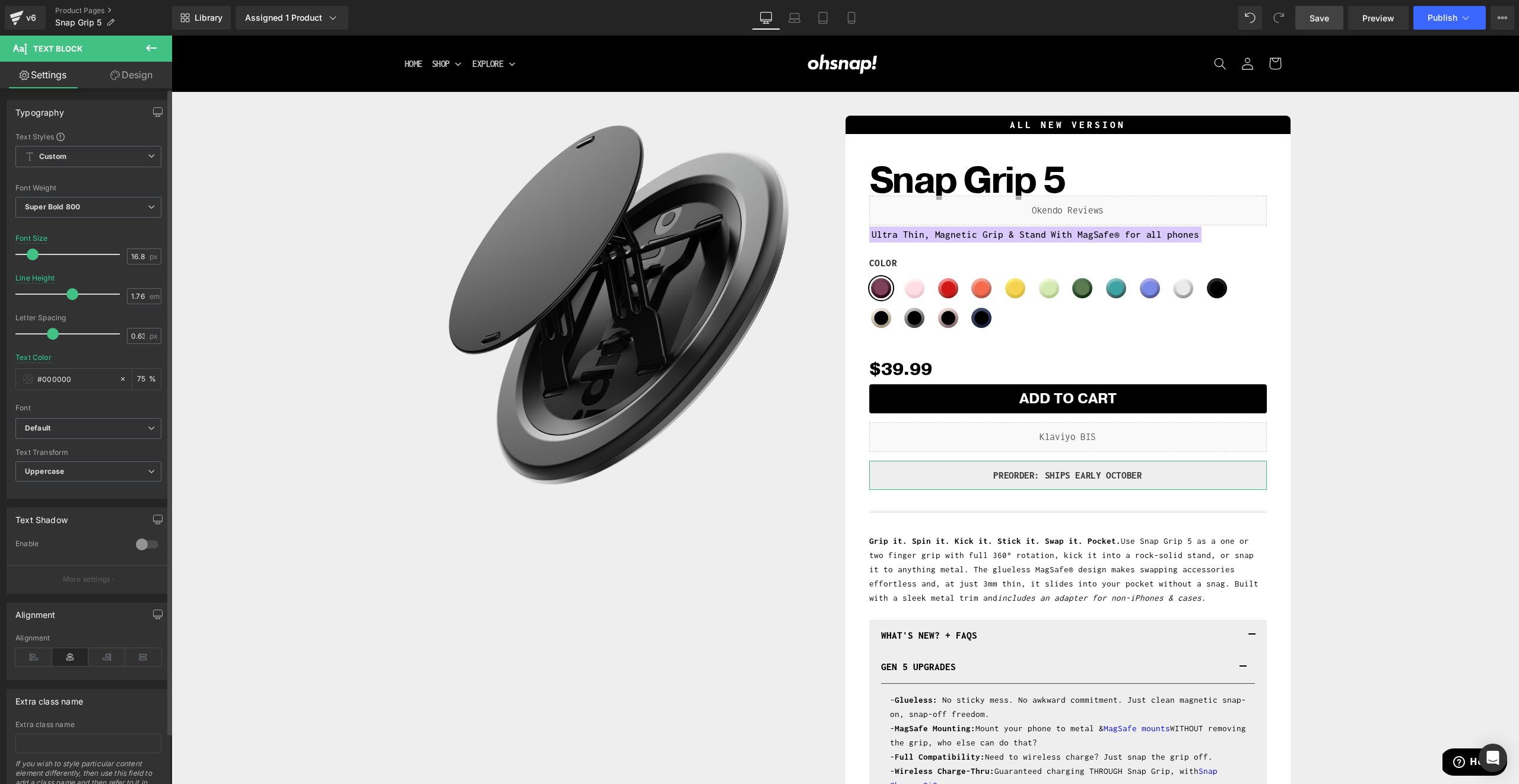
click at [137, 84] on link "Design" at bounding box center [132, 75] width 86 height 26
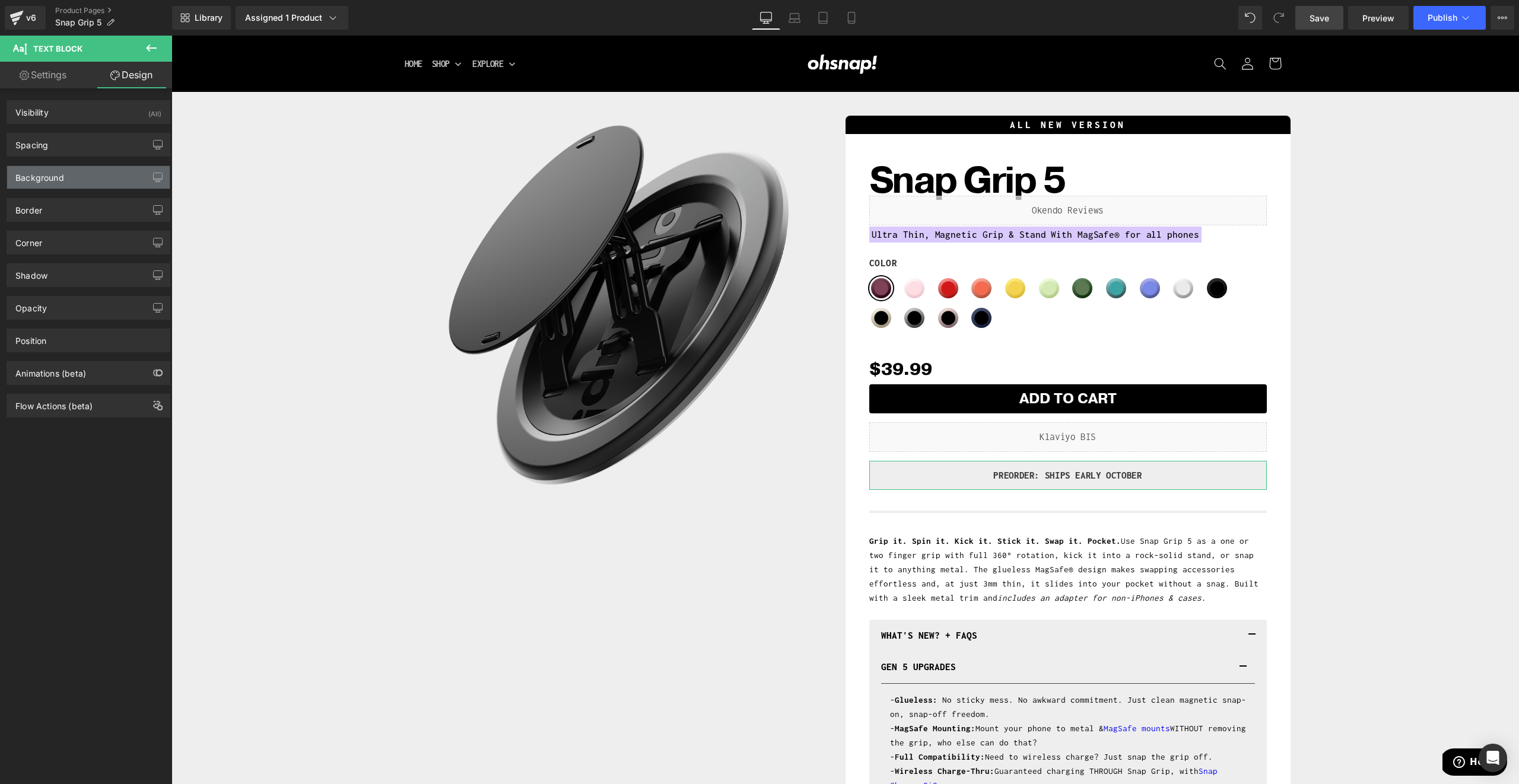
click at [75, 181] on div "Background" at bounding box center [88, 177] width 162 height 23
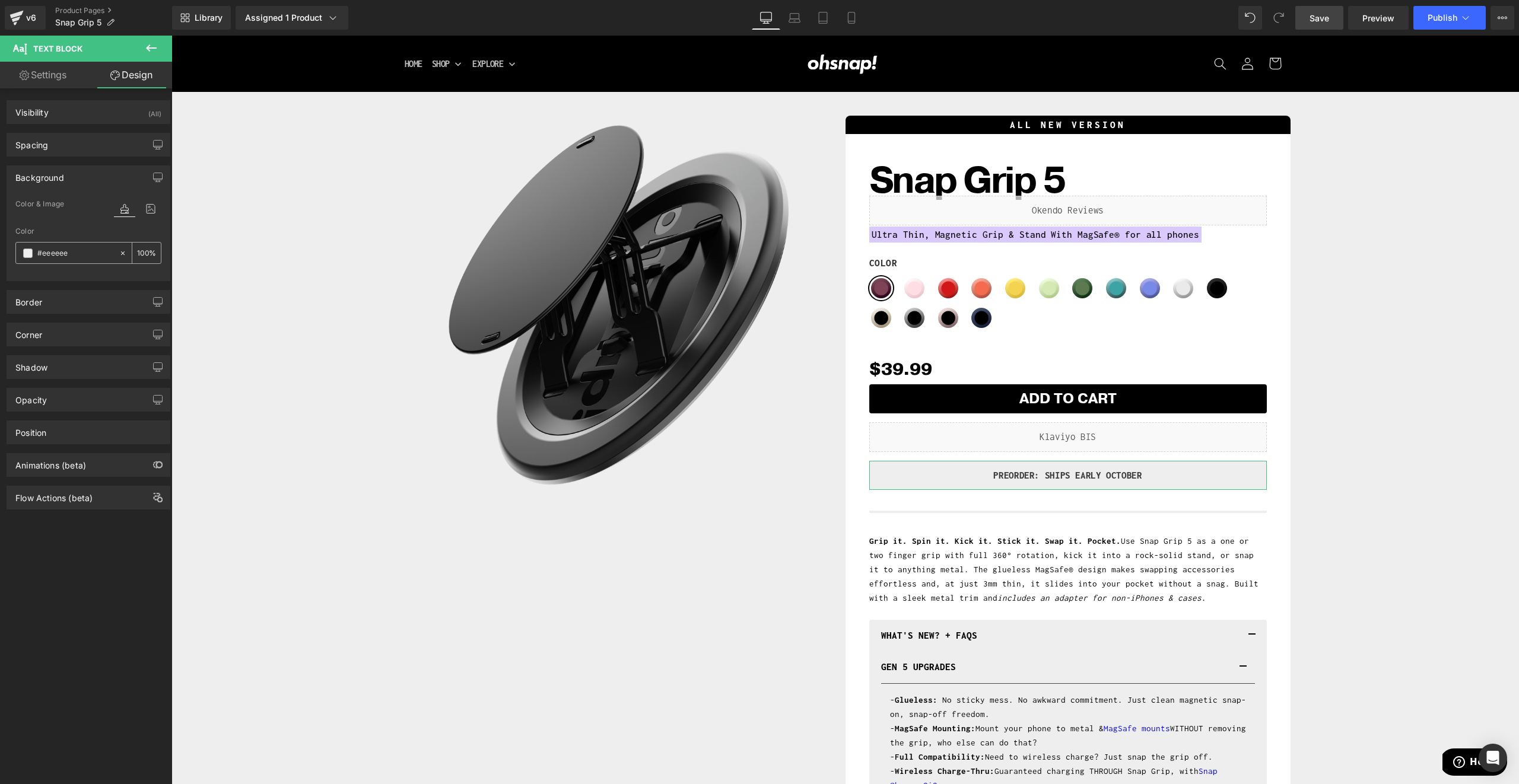
click at [48, 253] on input "#eeeeee" at bounding box center [75, 253] width 76 height 13
click at [49, 252] on input "#eeeeee" at bounding box center [75, 253] width 76 height 13
paste input "DAC9FC"
type input "DAC9FC"
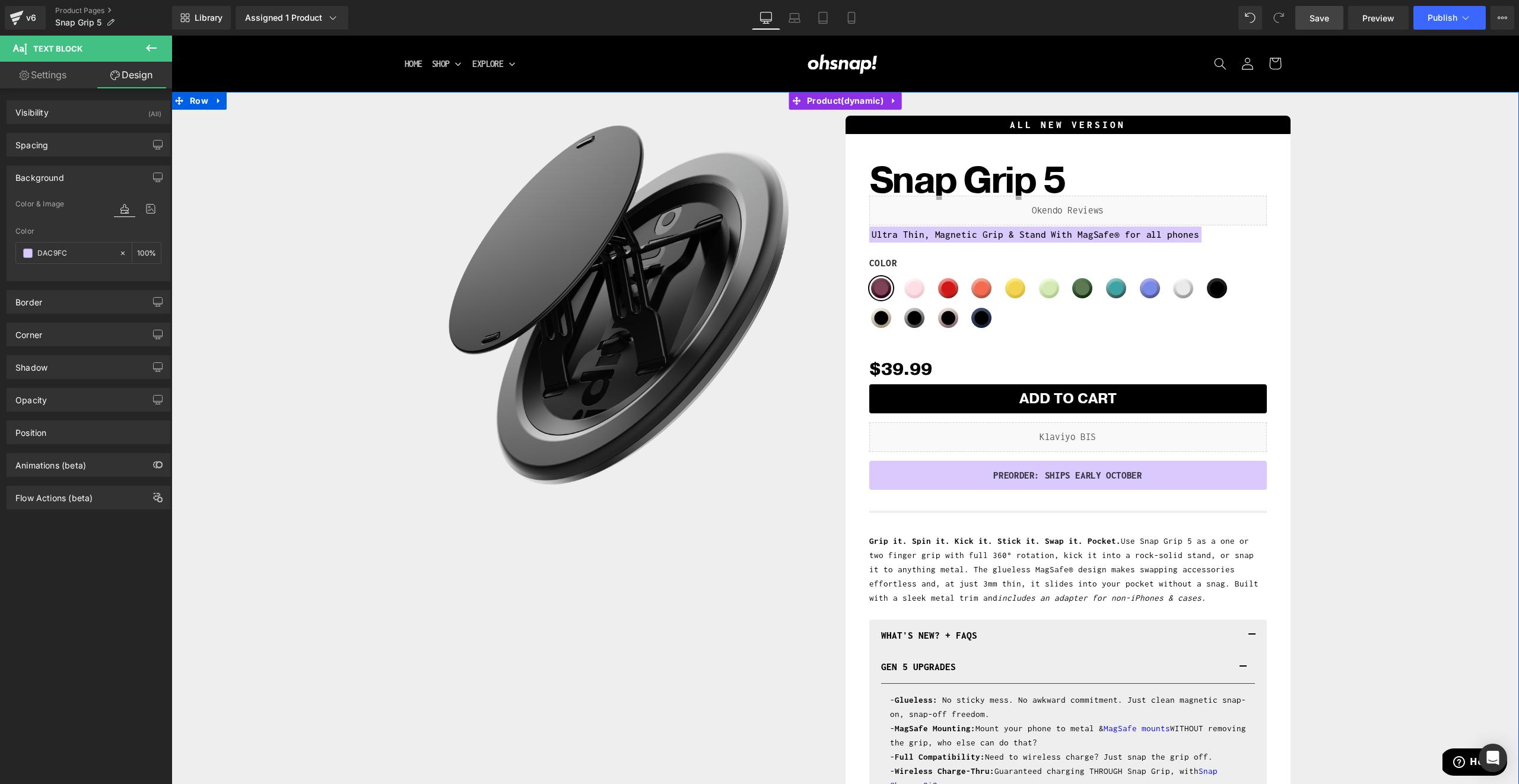
click at [1331, 276] on div "Sale Off (P) Image Row ALL NEW VERSION Heading Snap Grip 5 (P) Title Liquid Ult…" at bounding box center [845, 651] width 1336 height 1083
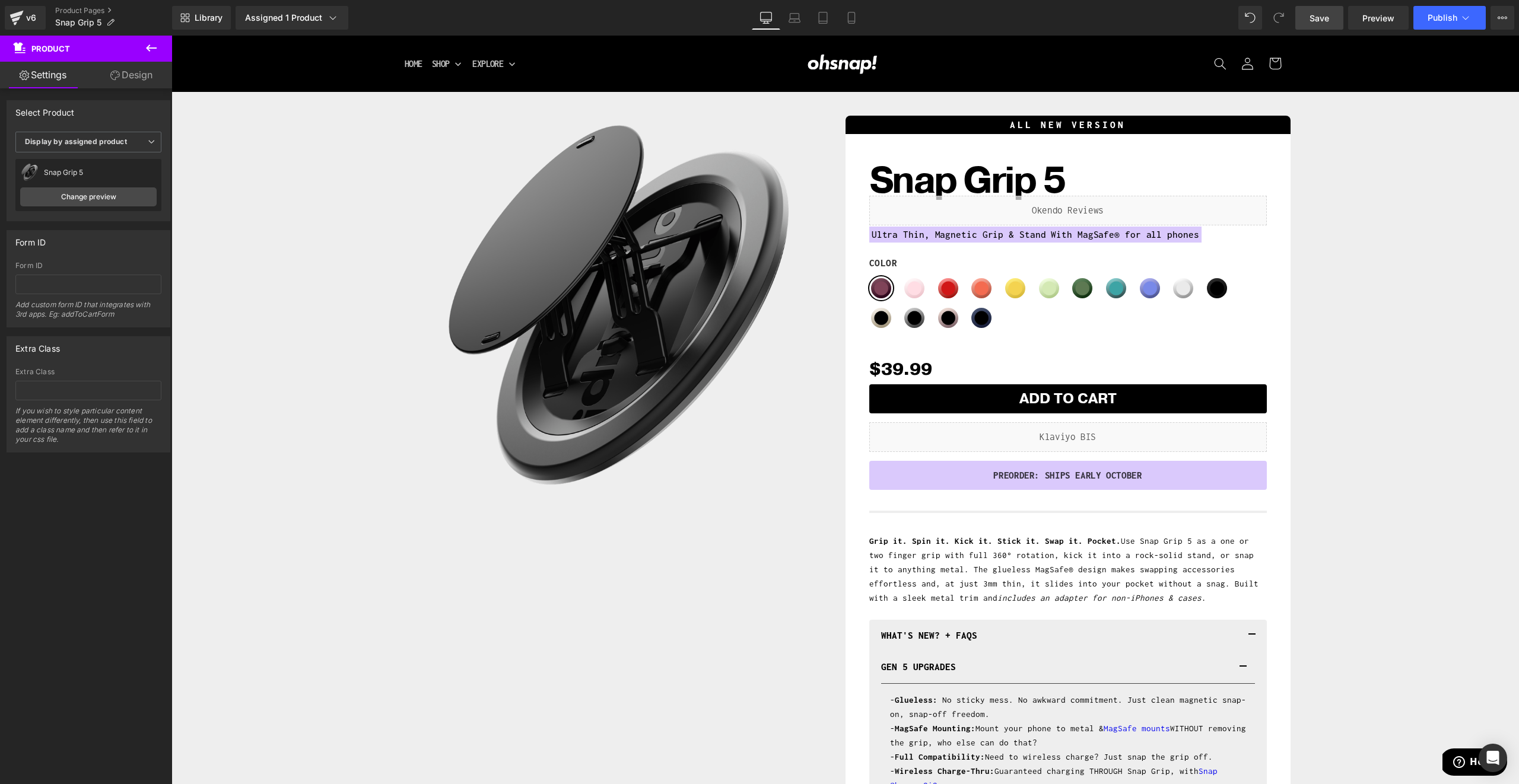
click at [1323, 11] on link "Save" at bounding box center [1319, 18] width 48 height 24
click at [1425, 21] on button "Publish" at bounding box center [1450, 18] width 73 height 24
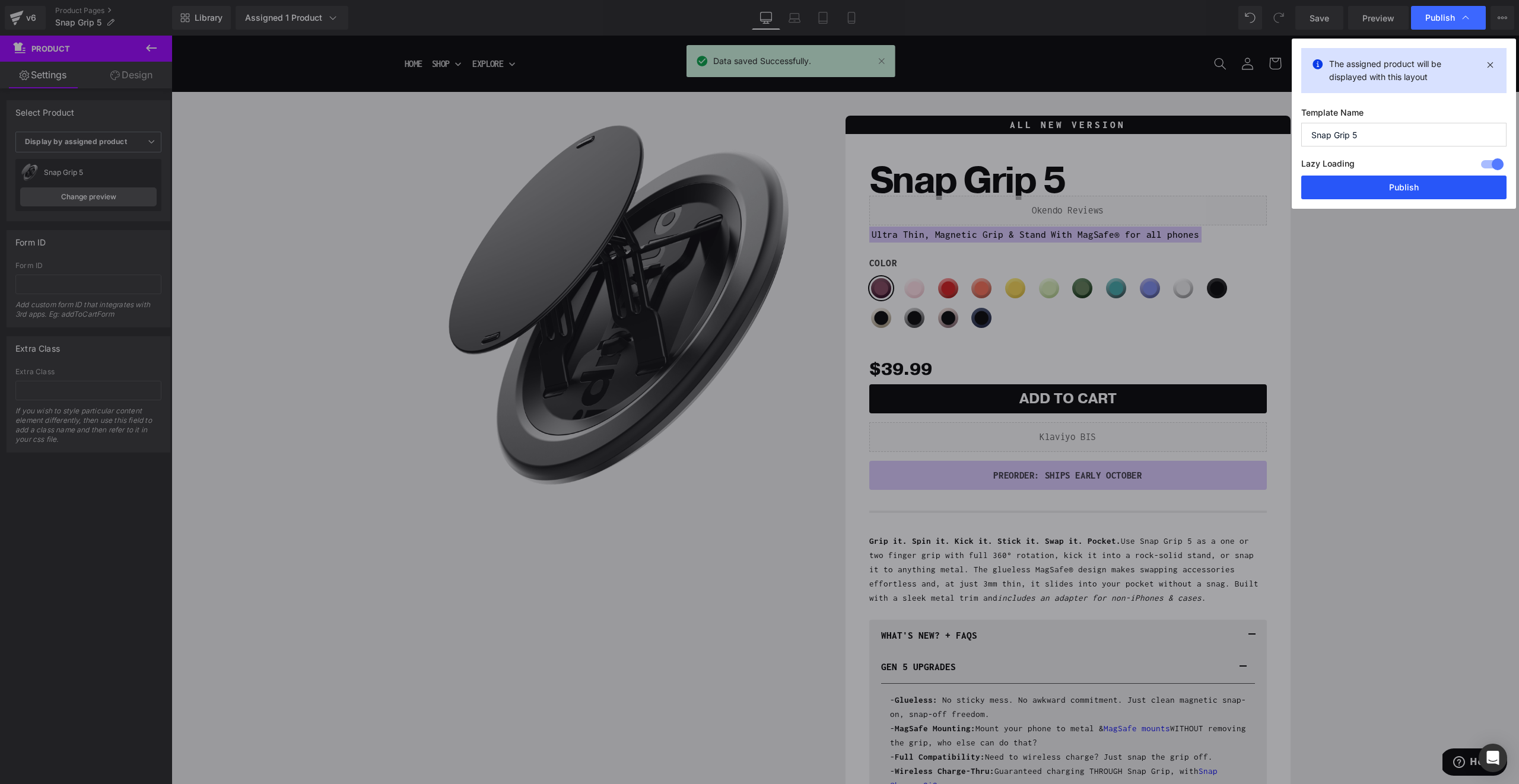
click at [1337, 190] on button "Publish" at bounding box center [1404, 187] width 205 height 24
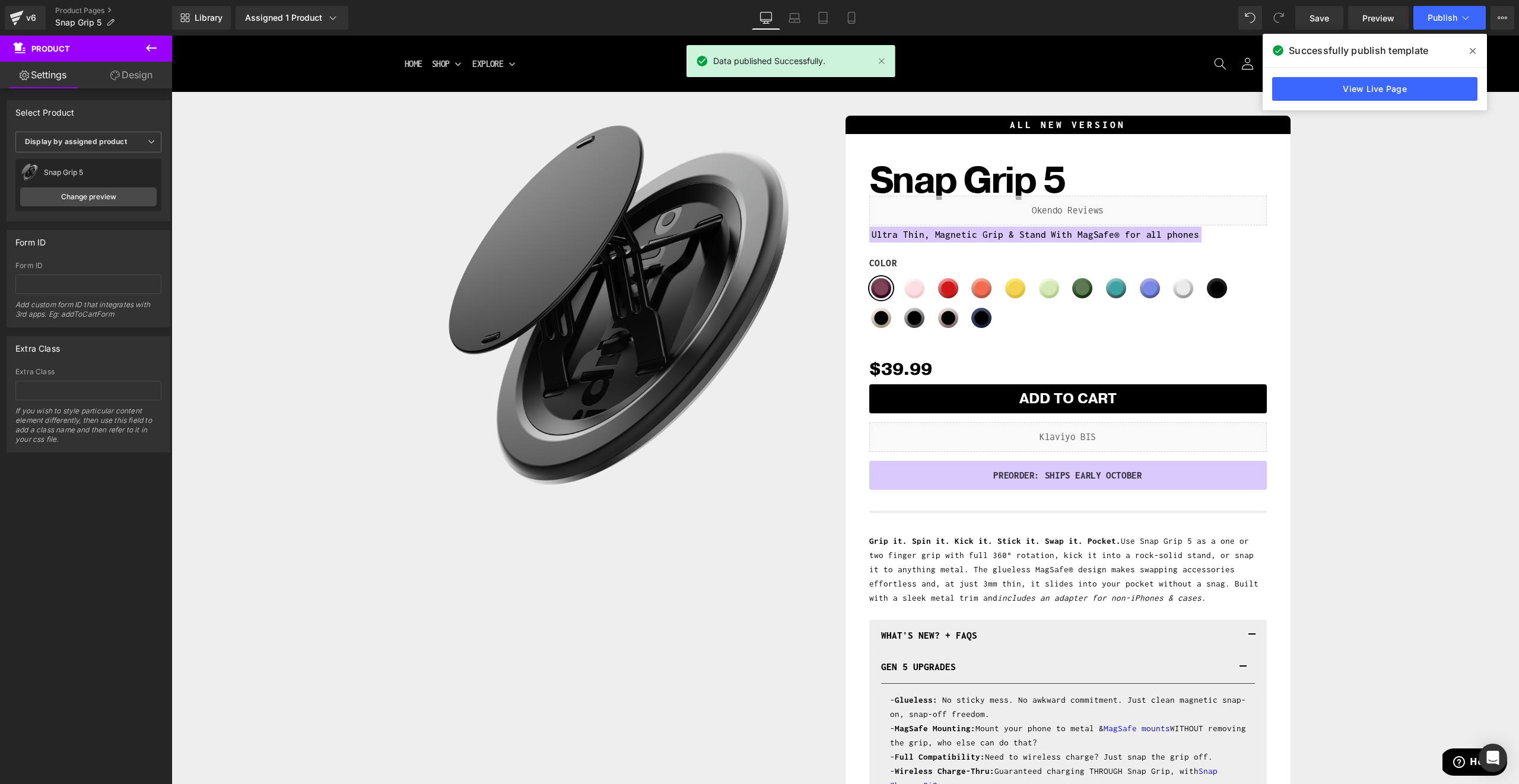
click at [1466, 49] on span at bounding box center [1473, 51] width 19 height 19
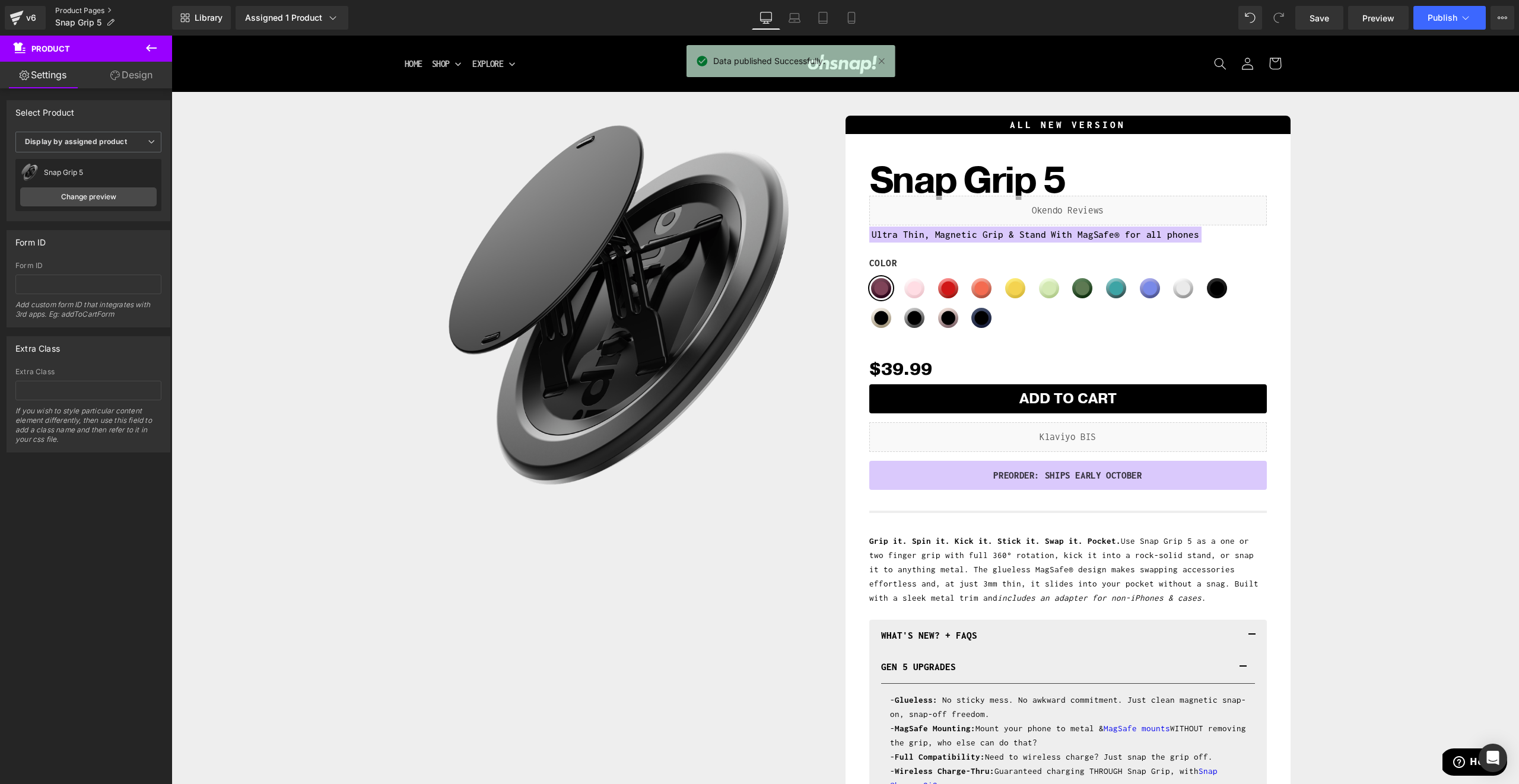
click at [84, 11] on link "Product Pages" at bounding box center [113, 11] width 117 height 10
